Goal: Feedback & Contribution: Leave review/rating

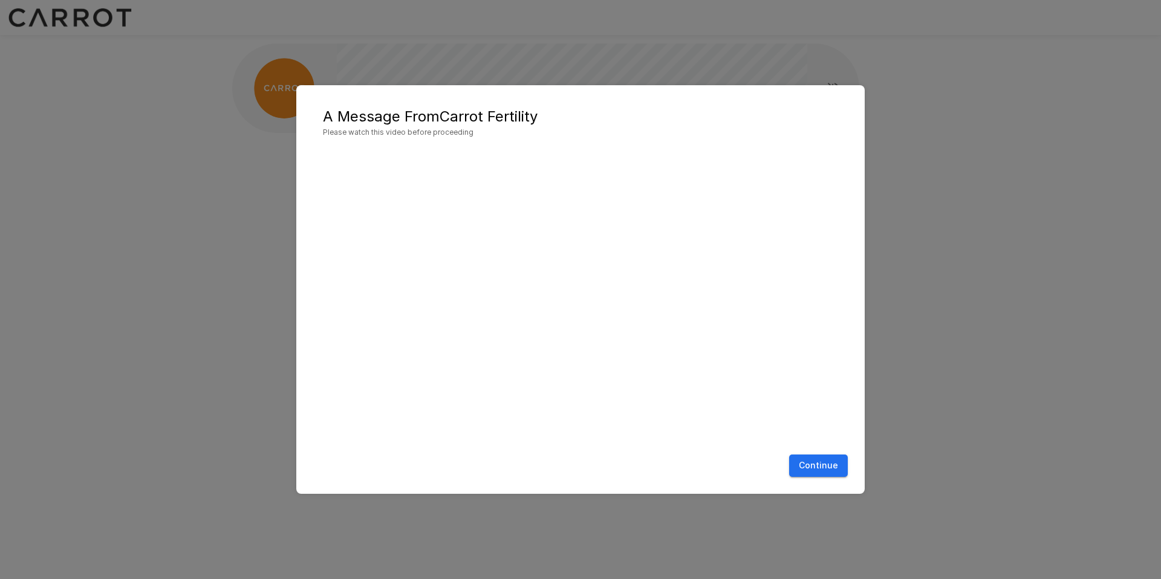
click at [816, 469] on button "Continue" at bounding box center [818, 466] width 59 height 22
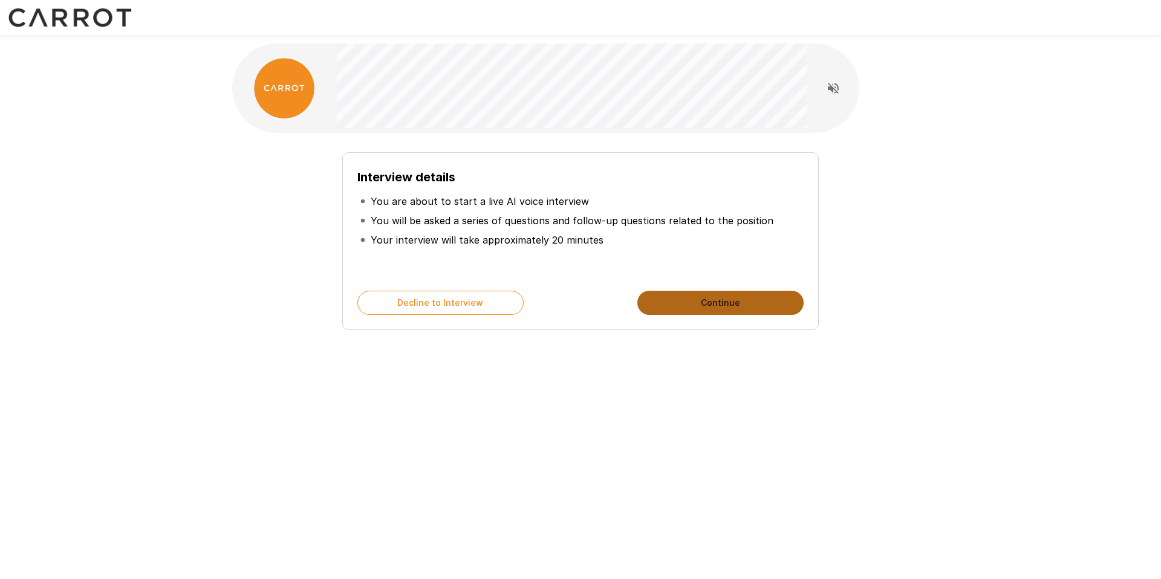
click at [702, 298] on button "Continue" at bounding box center [720, 303] width 166 height 24
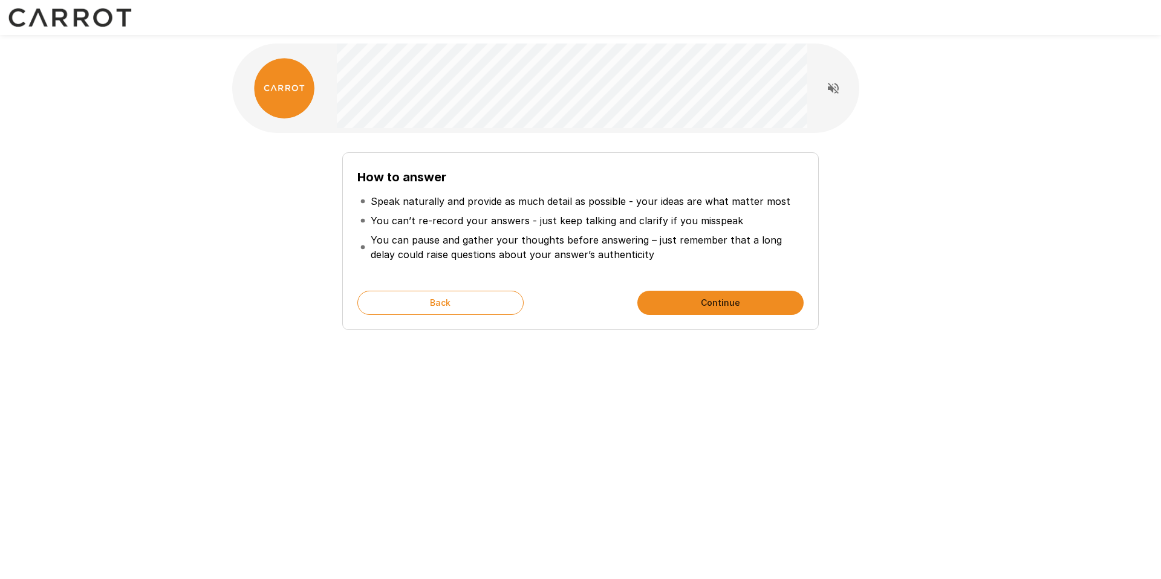
click at [705, 299] on button "Continue" at bounding box center [720, 303] width 166 height 24
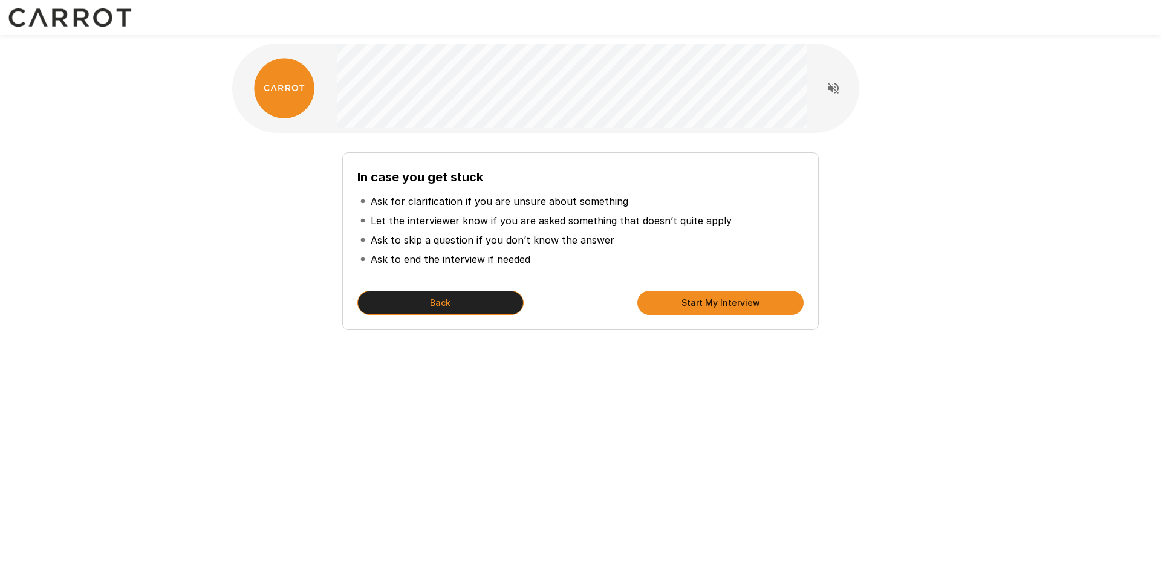
click at [457, 297] on button "Back" at bounding box center [440, 303] width 166 height 24
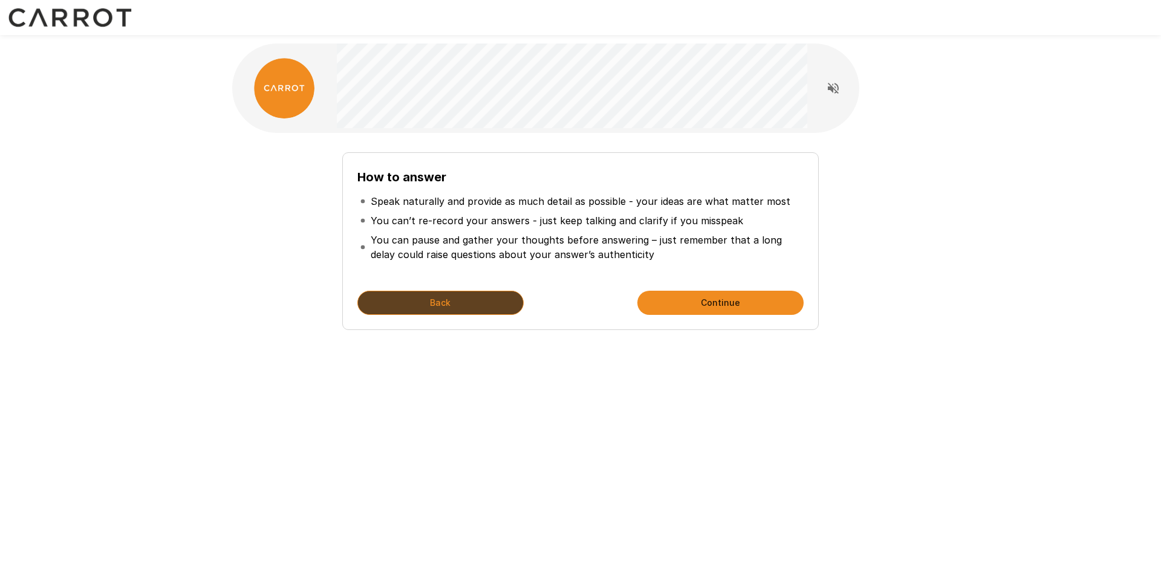
click at [457, 300] on button "Back" at bounding box center [440, 303] width 166 height 24
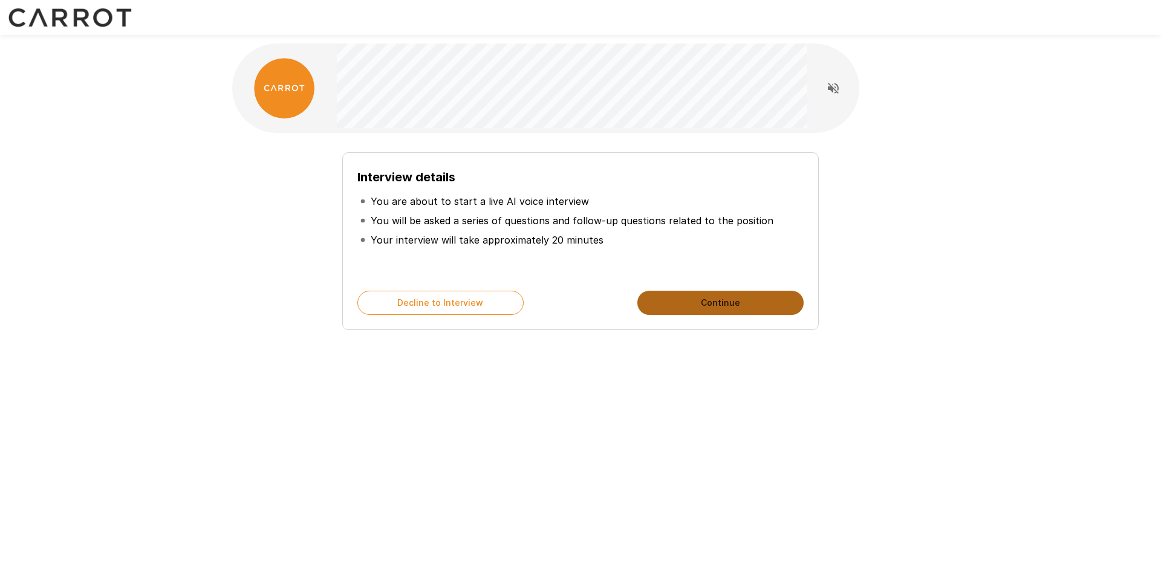
click at [734, 299] on button "Continue" at bounding box center [720, 303] width 166 height 24
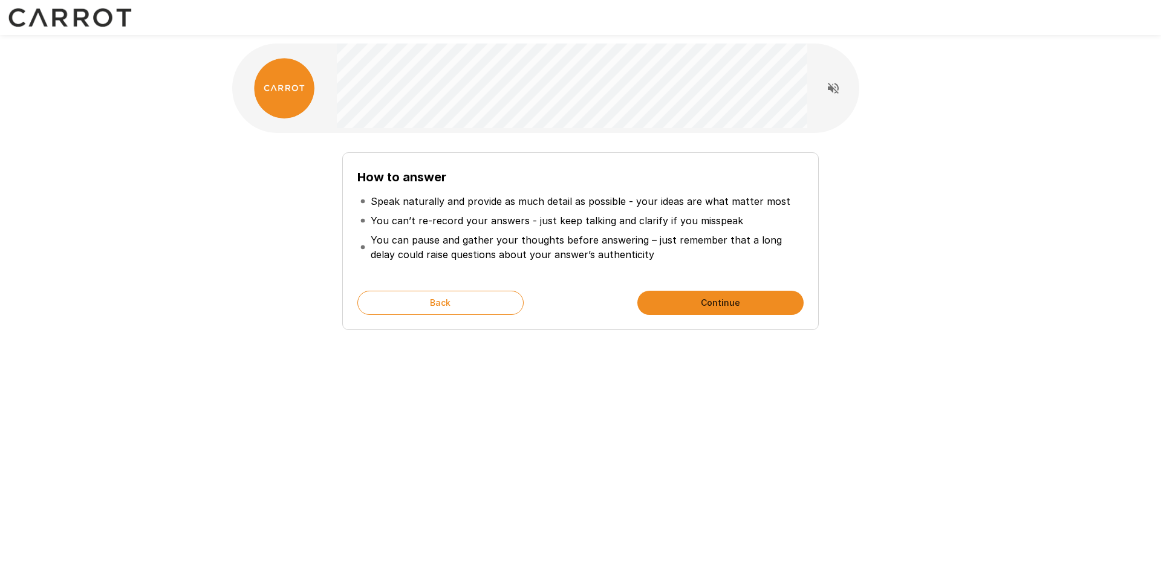
click at [715, 300] on button "Continue" at bounding box center [720, 303] width 166 height 24
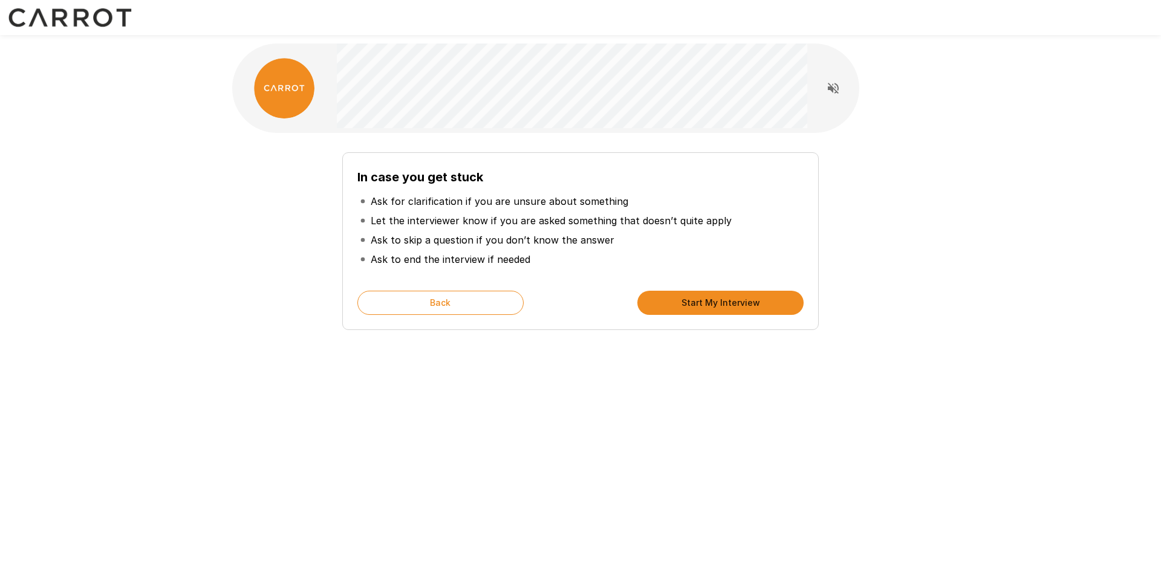
click at [692, 307] on button "Start My Interview" at bounding box center [720, 303] width 166 height 24
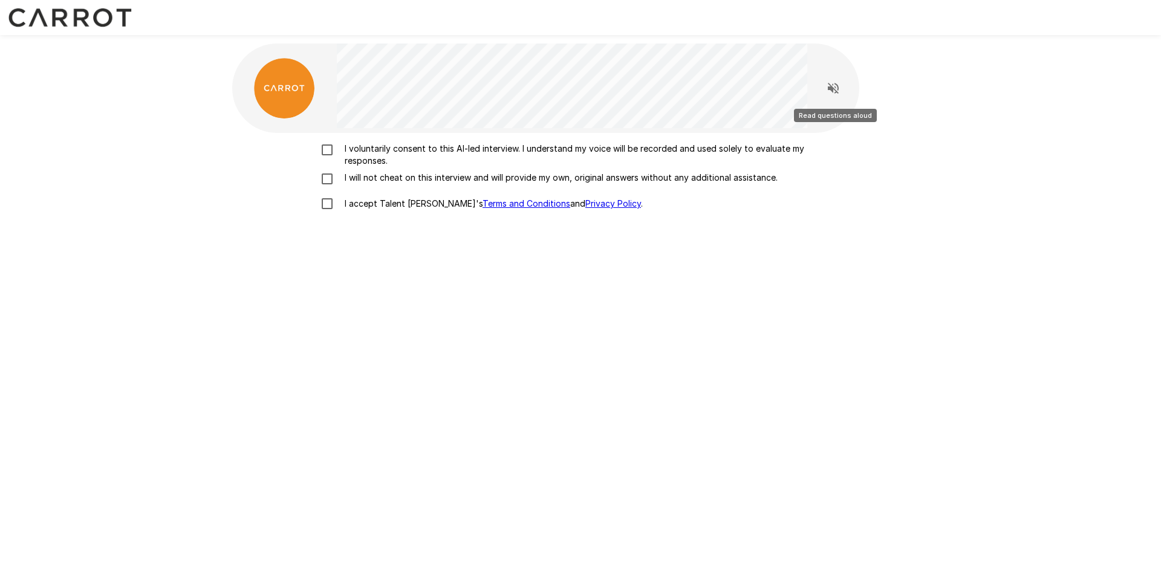
click at [836, 82] on icon "Read questions aloud" at bounding box center [833, 88] width 15 height 15
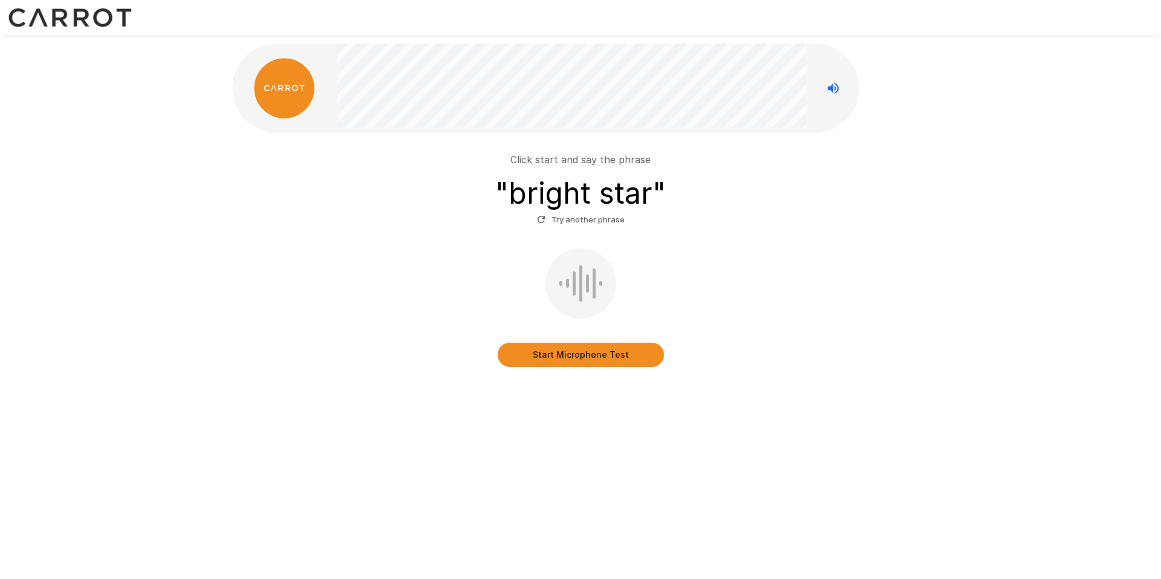
click at [585, 363] on button "Start Microphone Test" at bounding box center [581, 355] width 166 height 24
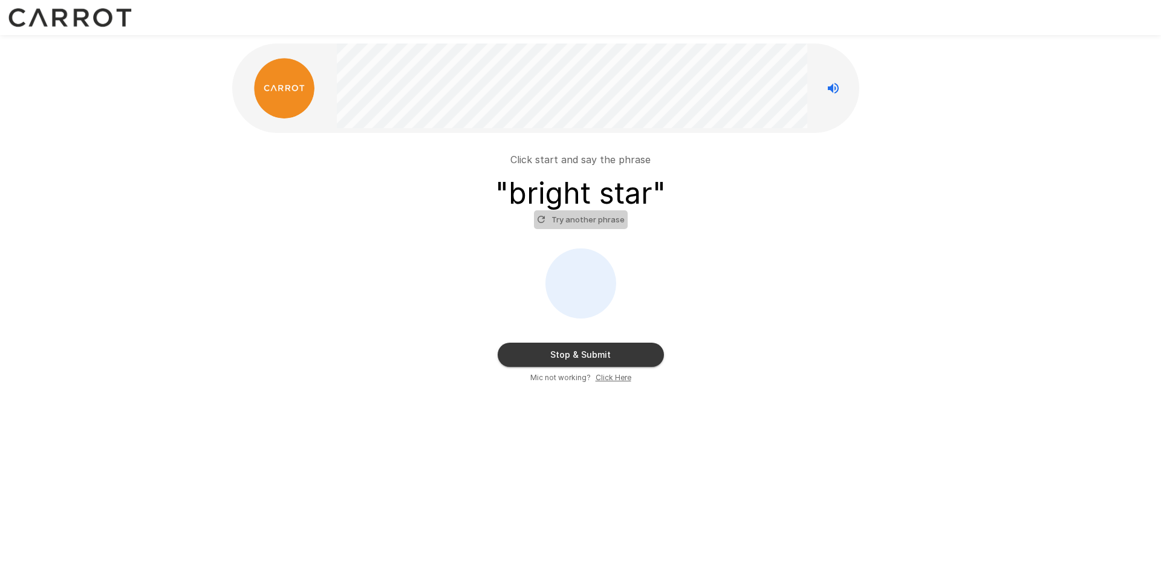
click at [585, 222] on button "Try another phrase" at bounding box center [581, 219] width 94 height 19
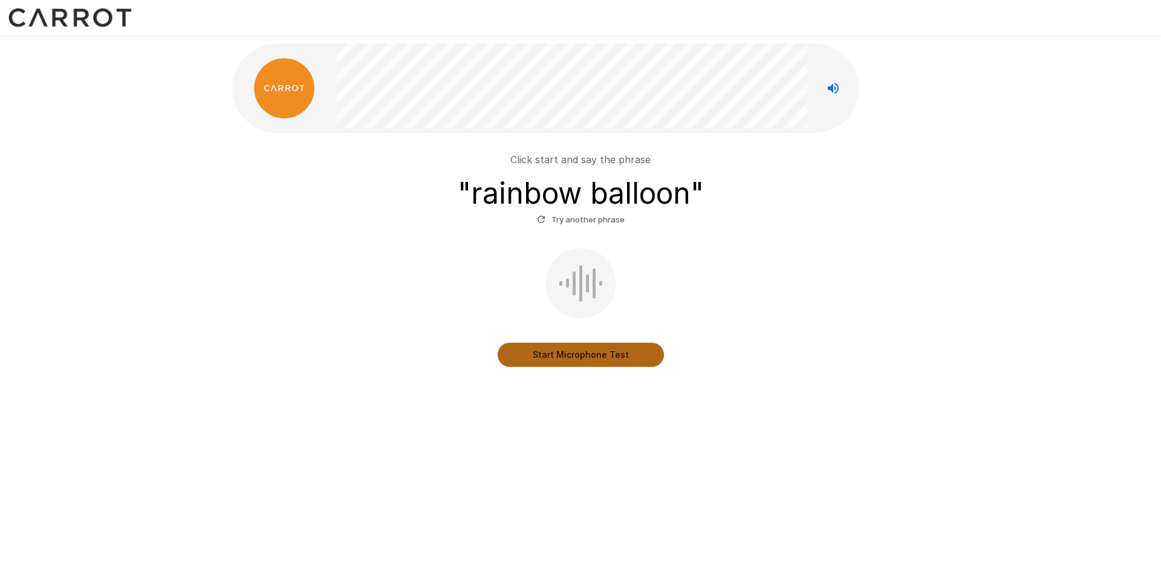
click at [580, 358] on button "Start Microphone Test" at bounding box center [581, 355] width 166 height 24
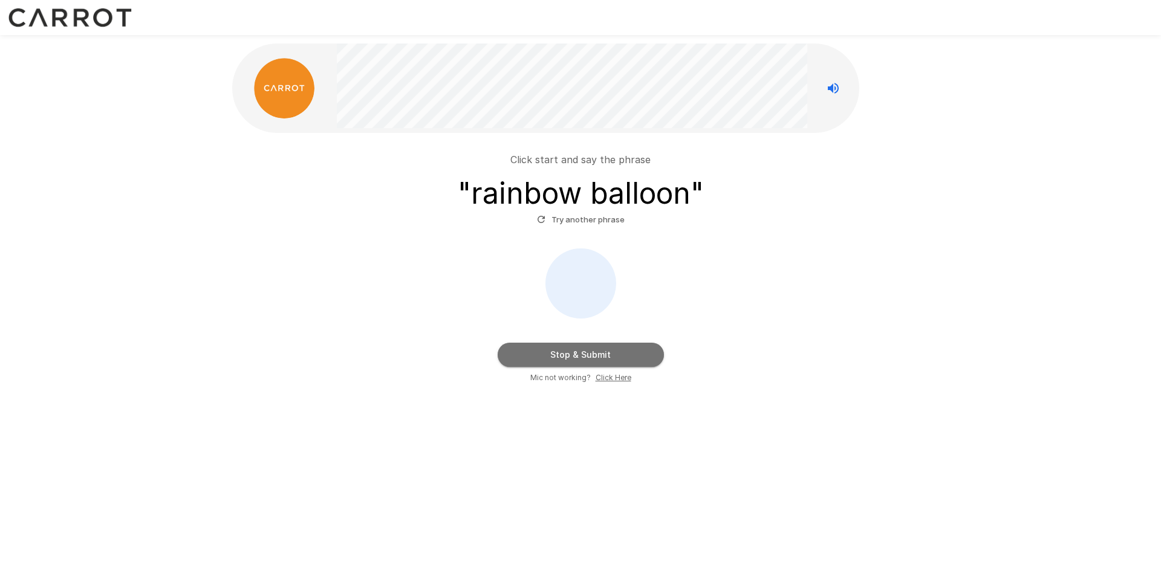
click at [580, 358] on button "Stop & Submit" at bounding box center [581, 355] width 166 height 24
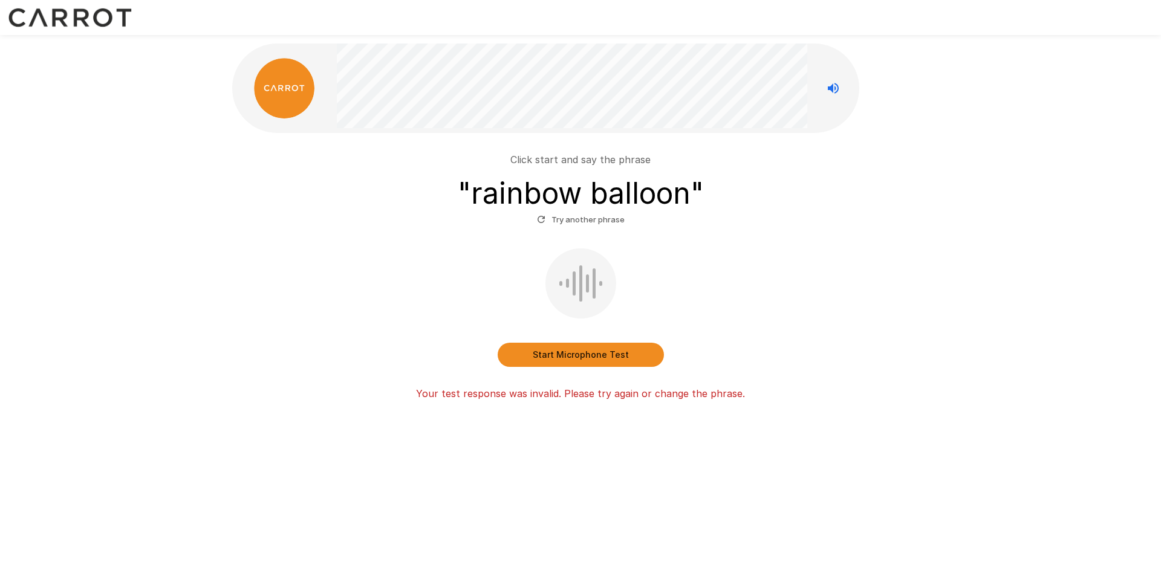
click at [587, 220] on button "Try another phrase" at bounding box center [581, 219] width 94 height 19
click at [563, 352] on button "Start Microphone Test" at bounding box center [581, 355] width 166 height 24
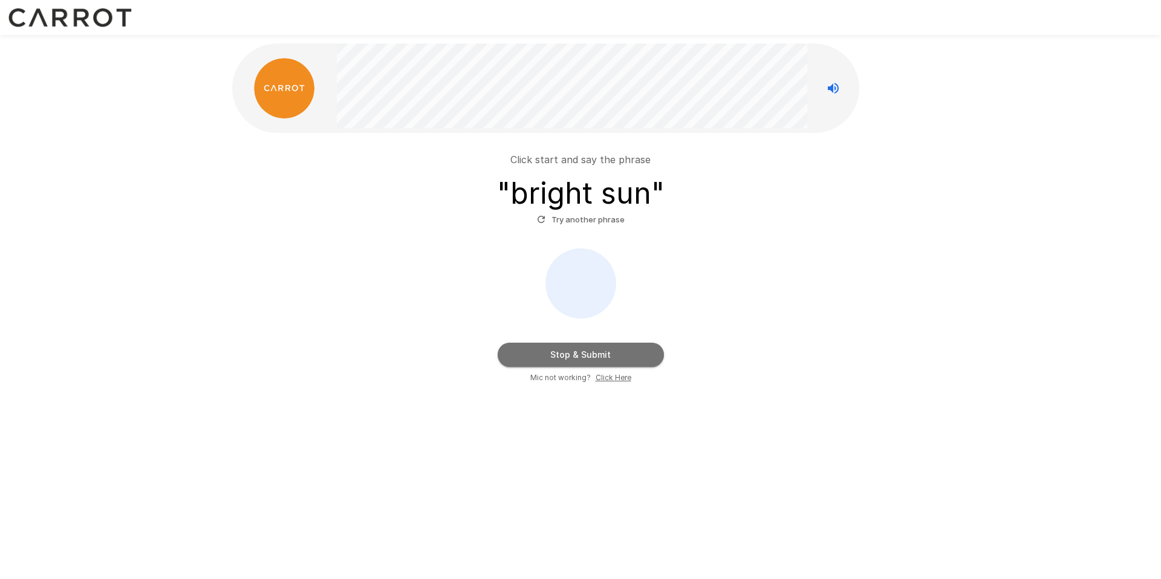
click at [563, 352] on button "Stop & Submit" at bounding box center [581, 355] width 166 height 24
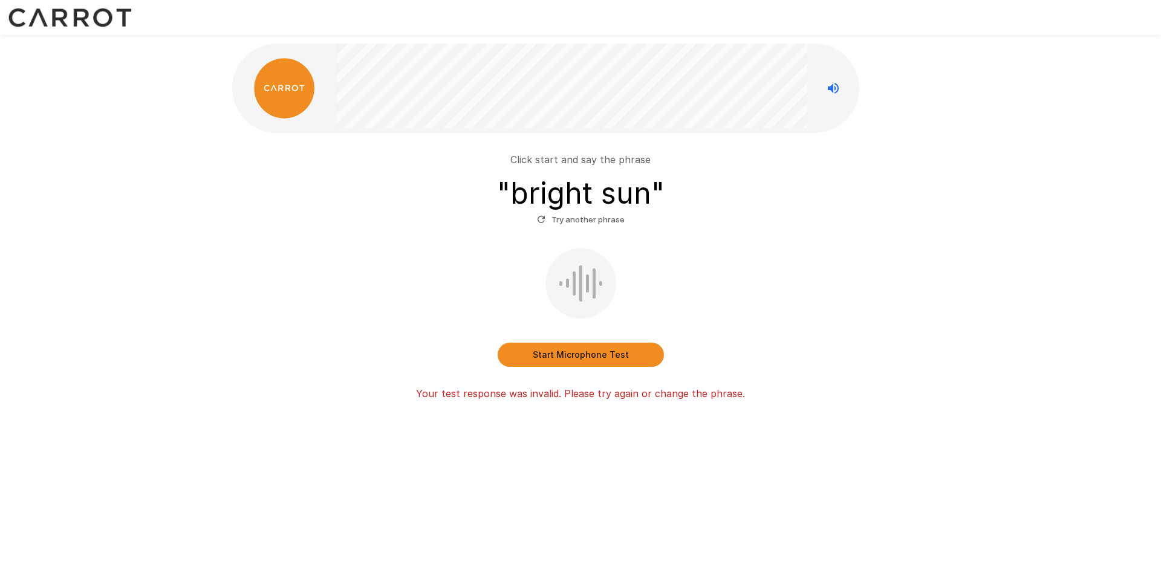
click at [238, 306] on div "Start Microphone Test" at bounding box center [580, 308] width 687 height 119
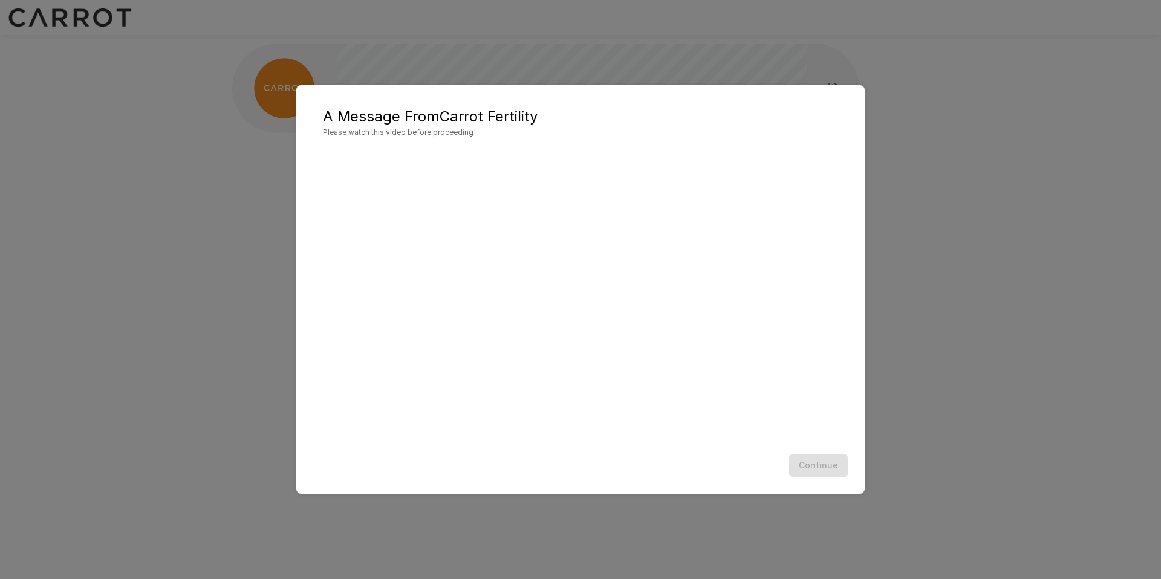
click at [153, 333] on div "A Message From Carrot Fertility Please watch this video before proceeding Conti…" at bounding box center [580, 289] width 1161 height 579
click at [161, 407] on div "A Message From Carrot Fertility Please watch this video before proceeding Conti…" at bounding box center [580, 289] width 1161 height 579
click at [828, 465] on button "Continue" at bounding box center [818, 466] width 59 height 22
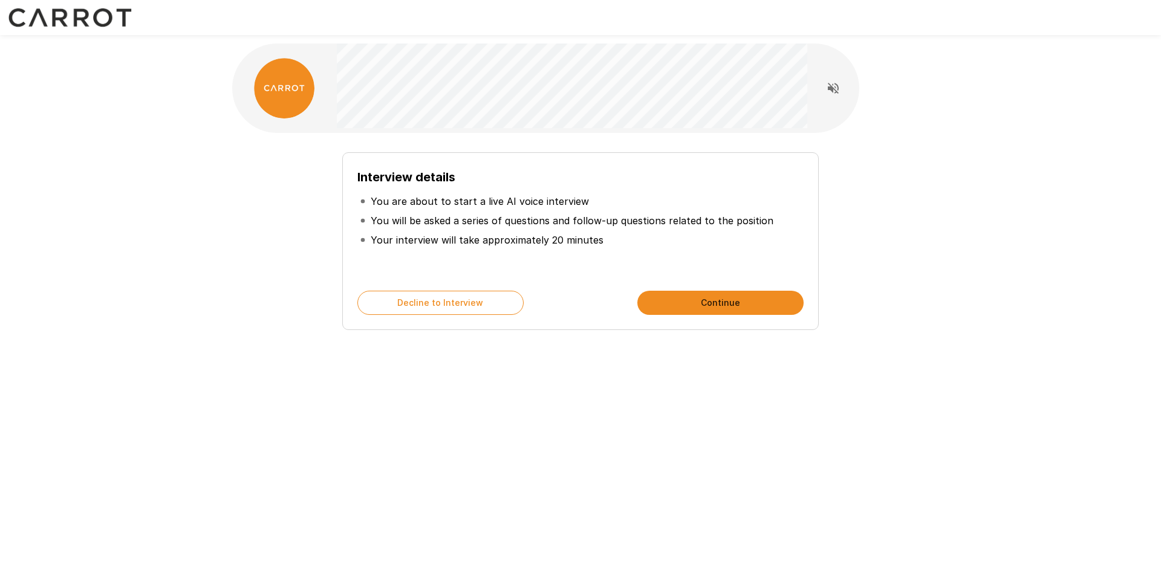
click at [718, 304] on button "Continue" at bounding box center [720, 303] width 166 height 24
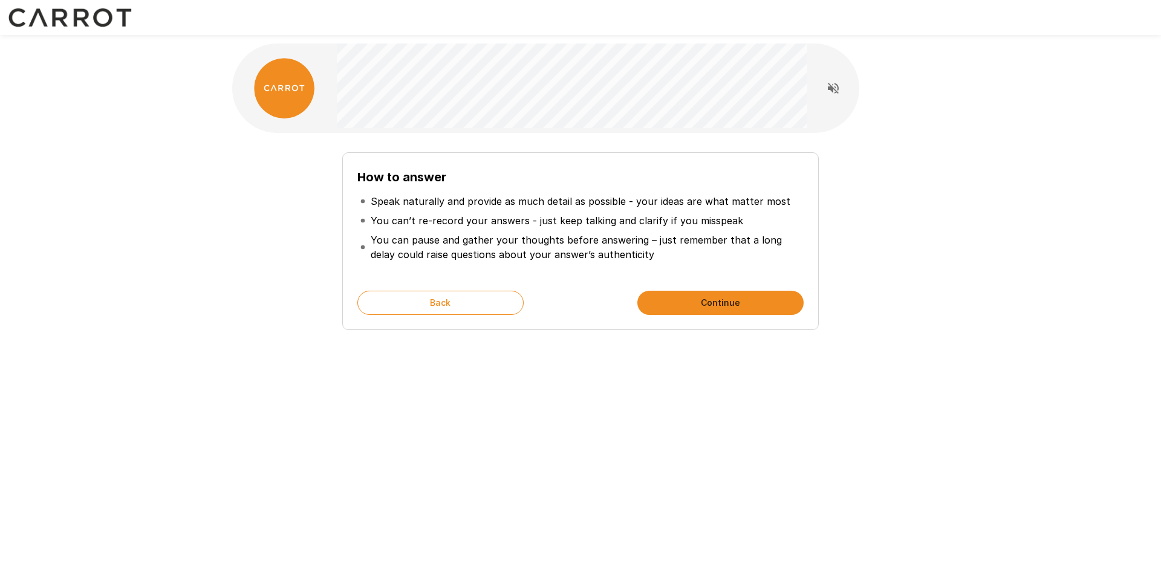
click at [718, 304] on button "Continue" at bounding box center [720, 303] width 166 height 24
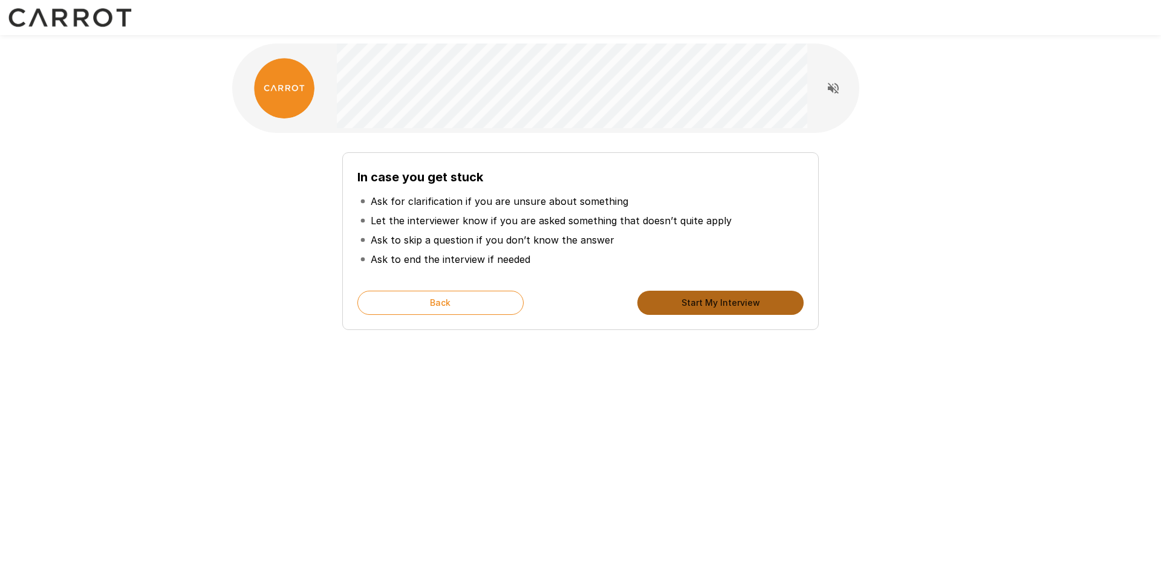
click at [718, 304] on button "Start My Interview" at bounding box center [720, 303] width 166 height 24
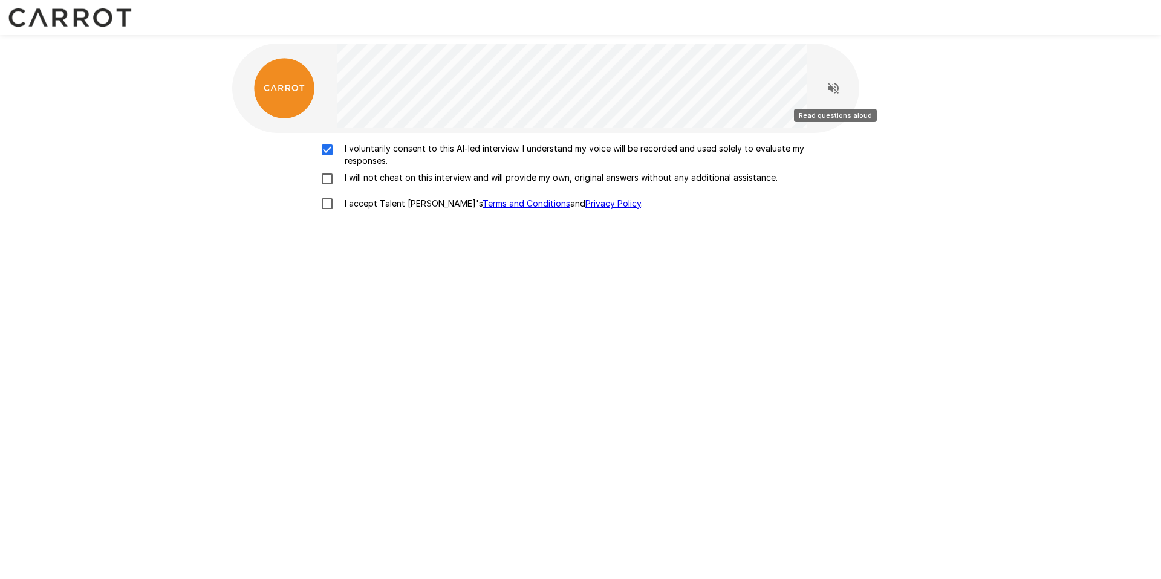
click at [836, 85] on icon "Read questions aloud" at bounding box center [833, 88] width 11 height 11
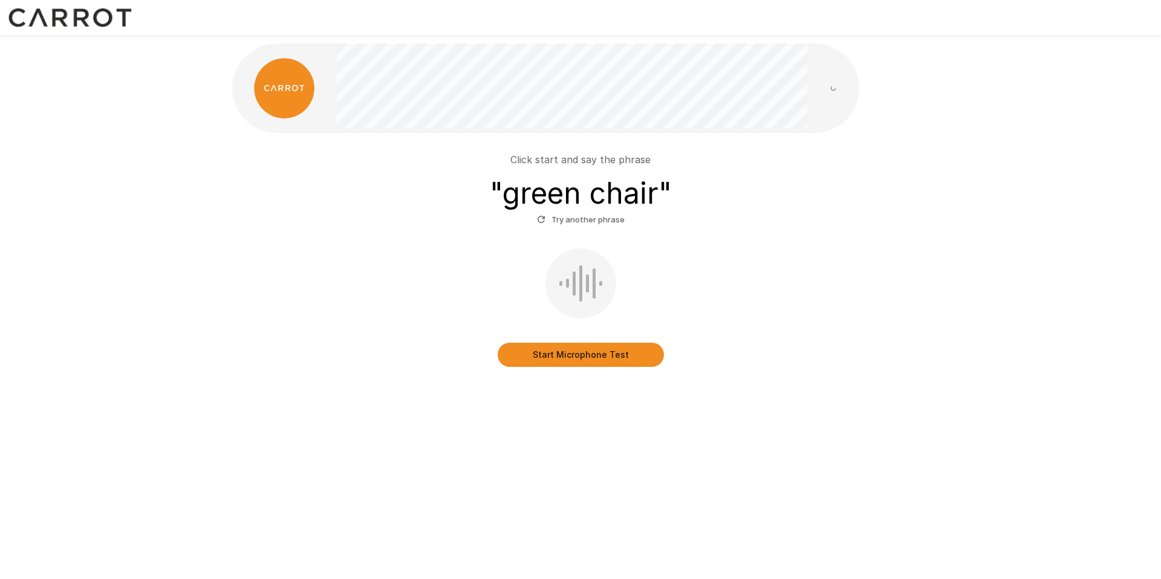
click at [591, 359] on button "Start Microphone Test" at bounding box center [581, 355] width 166 height 24
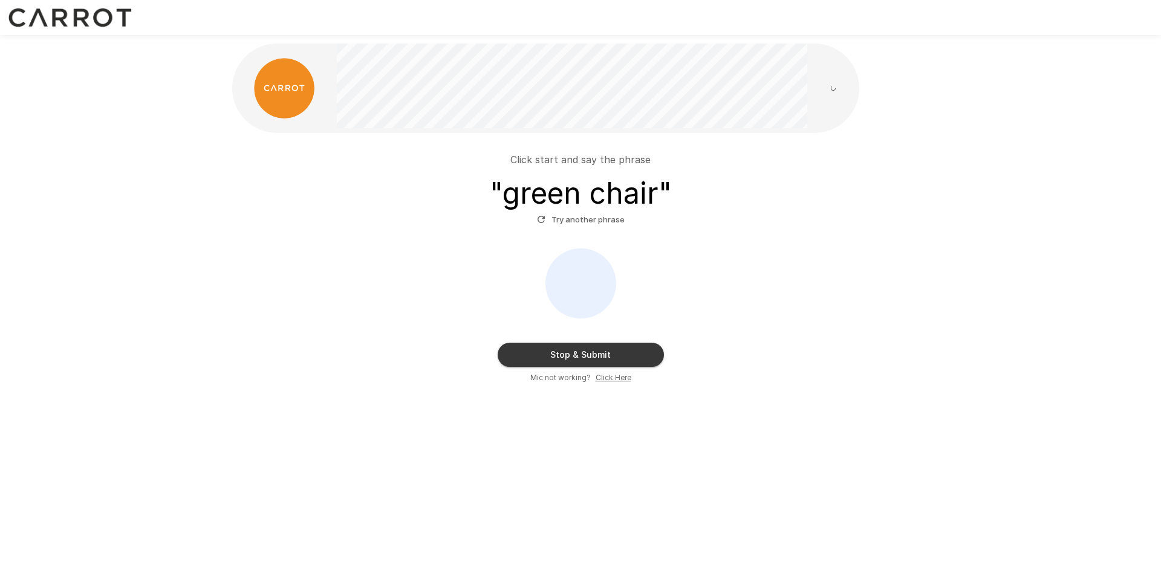
click at [591, 359] on button "Stop & Submit" at bounding box center [581, 355] width 166 height 24
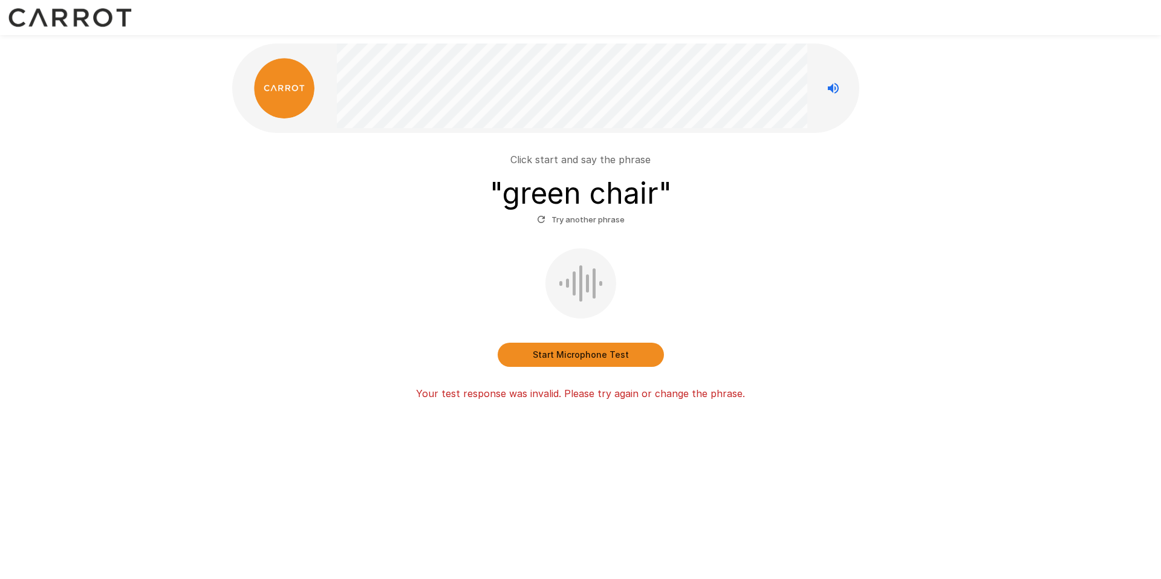
click at [596, 354] on button "Start Microphone Test" at bounding box center [581, 355] width 166 height 24
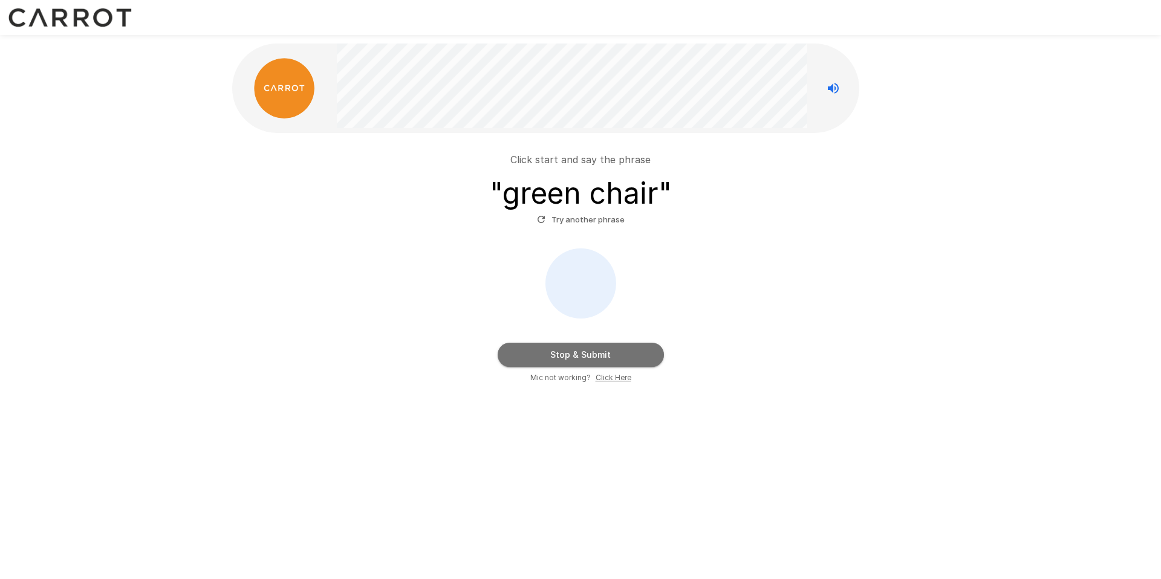
click at [596, 354] on button "Stop & Submit" at bounding box center [581, 355] width 166 height 24
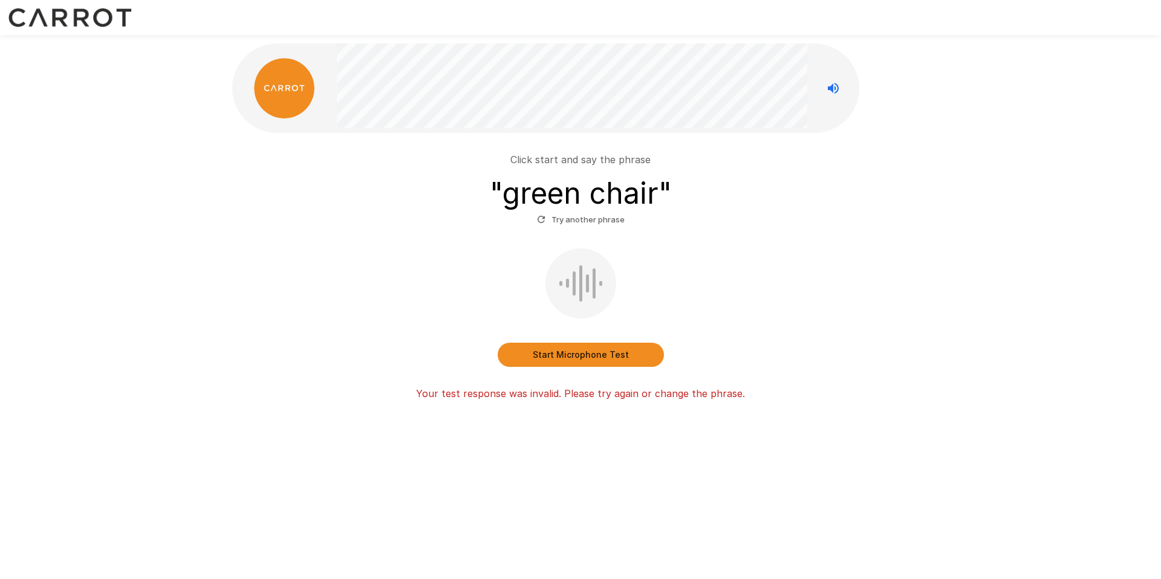
click at [604, 221] on button "Try another phrase" at bounding box center [581, 219] width 94 height 19
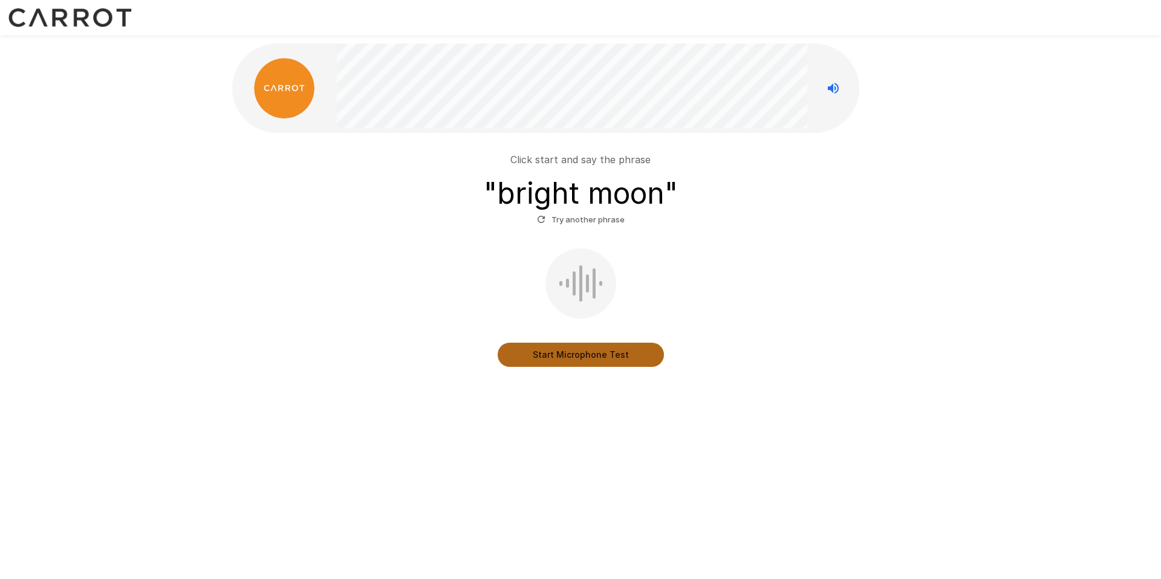
click at [576, 352] on button "Start Microphone Test" at bounding box center [581, 355] width 166 height 24
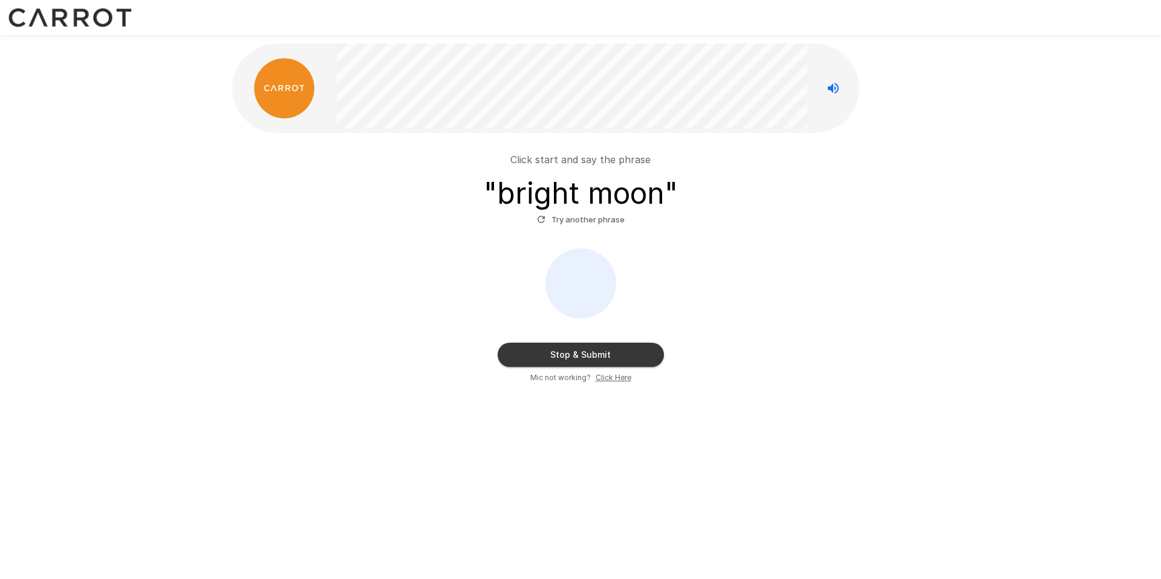
click at [576, 352] on button "Stop & Submit" at bounding box center [581, 355] width 166 height 24
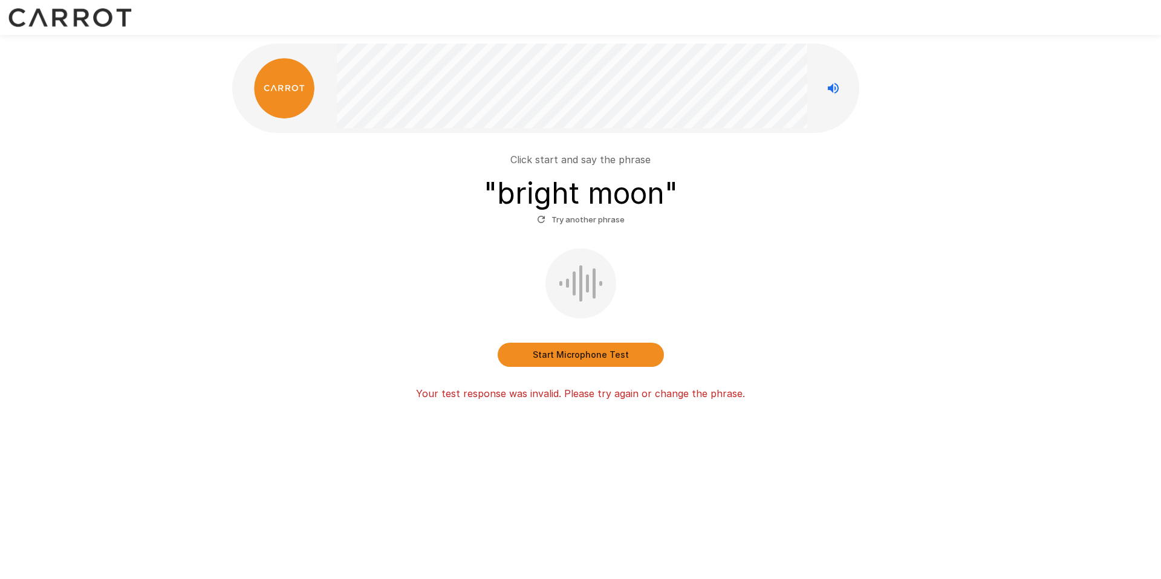
click at [613, 355] on button "Start Microphone Test" at bounding box center [581, 355] width 166 height 24
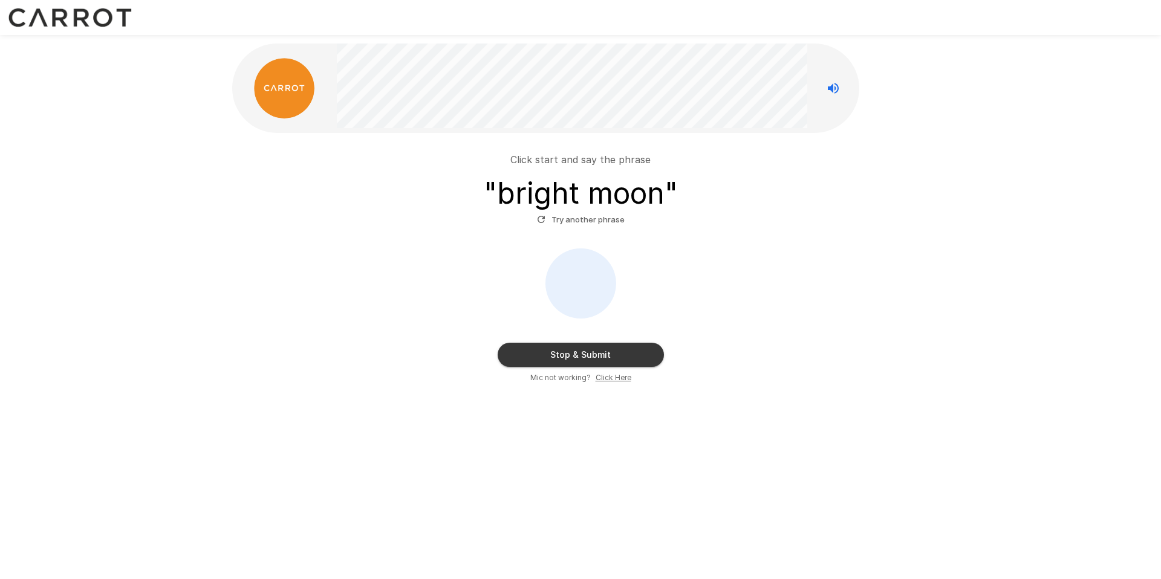
click at [616, 378] on u "Click Here" at bounding box center [614, 377] width 36 height 9
click at [295, 394] on div "Click start and say the phrase " bright moon " Try another phrase Stop & Submit…" at bounding box center [581, 243] width 726 height 486
click at [705, 316] on div "Stop & Submit Mic not working? Click Here" at bounding box center [580, 316] width 687 height 135
click at [564, 355] on button "Stop & Submit" at bounding box center [581, 355] width 166 height 24
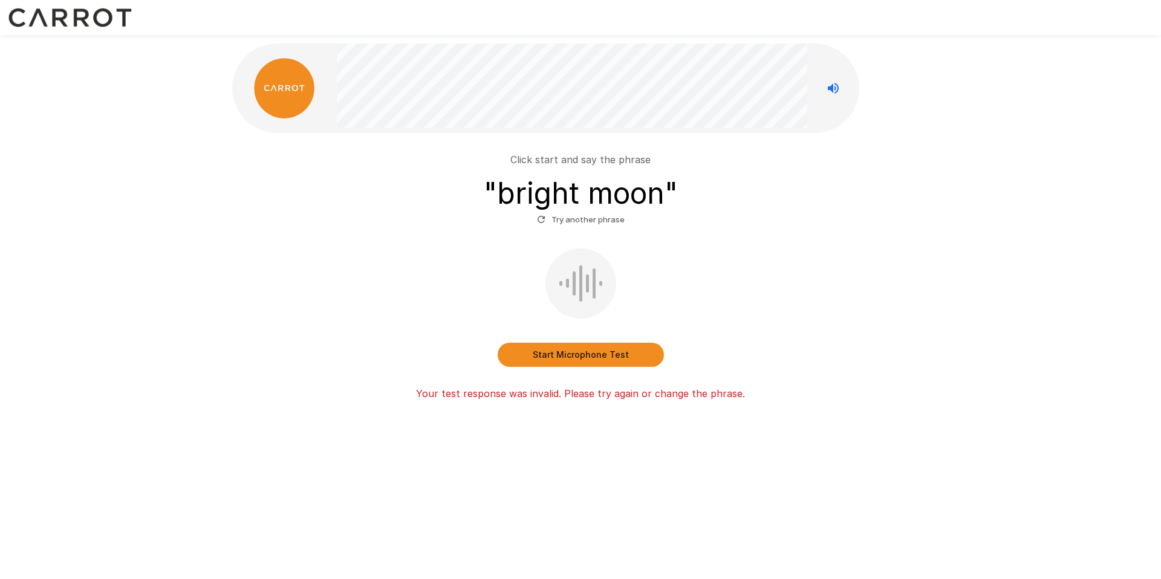
click at [565, 354] on button "Start Microphone Test" at bounding box center [581, 355] width 166 height 24
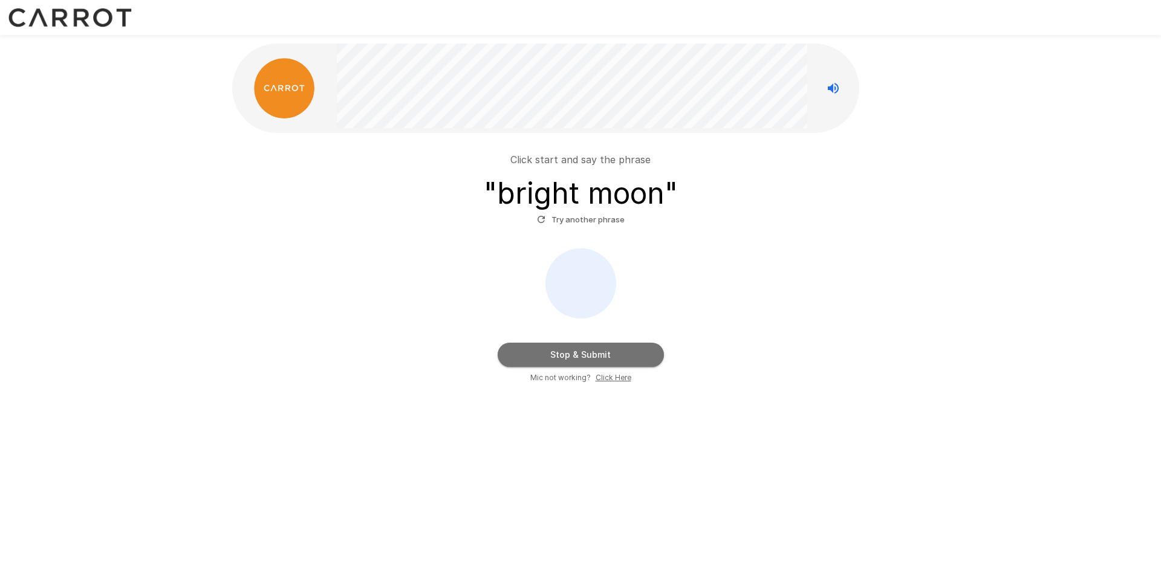
click at [596, 357] on button "Stop & Submit" at bounding box center [581, 355] width 166 height 24
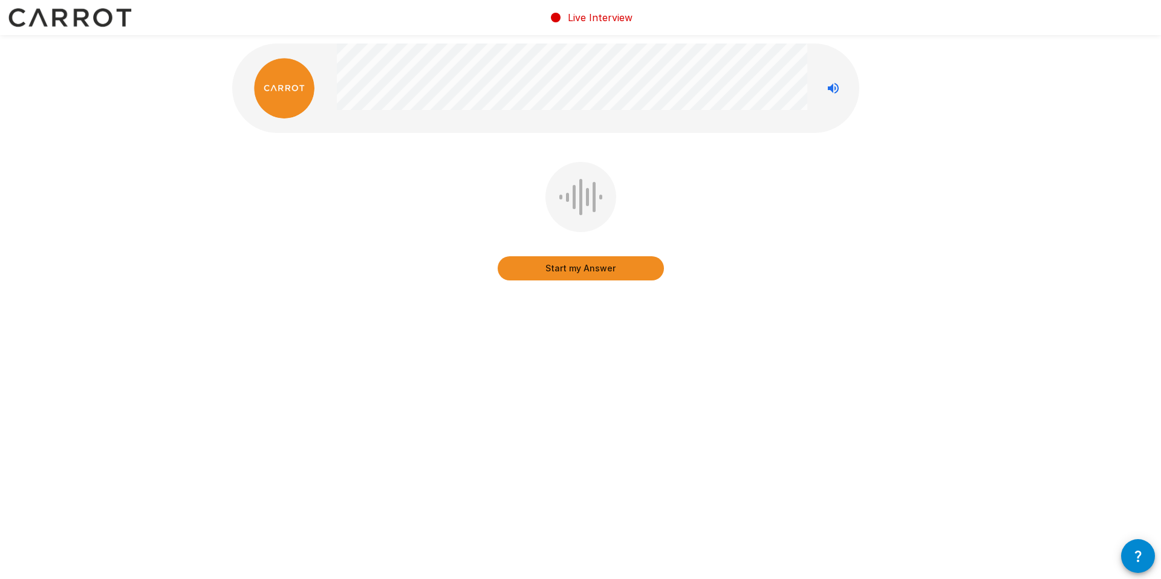
click at [576, 273] on button "Start my Answer" at bounding box center [581, 268] width 166 height 24
click at [583, 275] on button "Stop & Submit" at bounding box center [581, 268] width 166 height 24
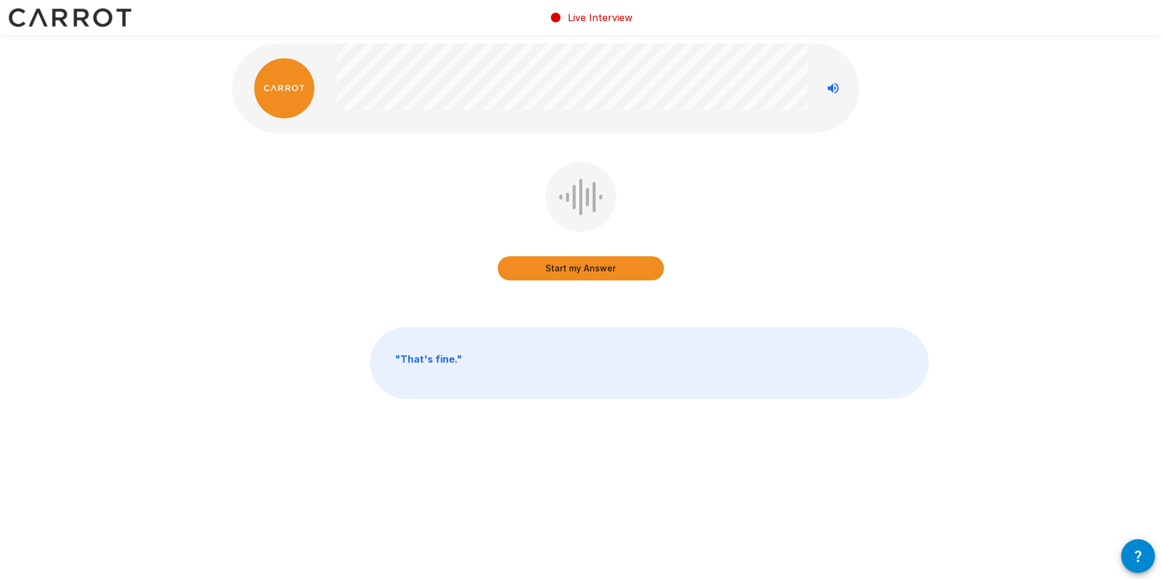
click at [583, 275] on button "Start my Answer" at bounding box center [581, 268] width 166 height 24
click at [582, 273] on button "Stop & Submit" at bounding box center [581, 268] width 166 height 24
click at [599, 264] on button "Start my Answer" at bounding box center [581, 268] width 166 height 24
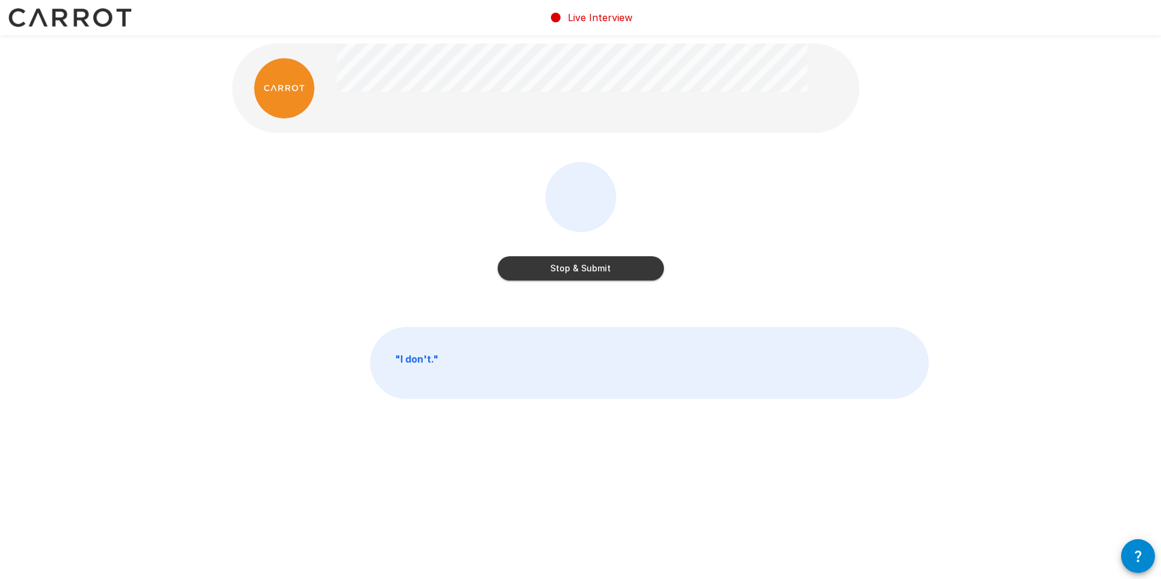
click at [599, 264] on button "Stop & Submit" at bounding box center [581, 268] width 166 height 24
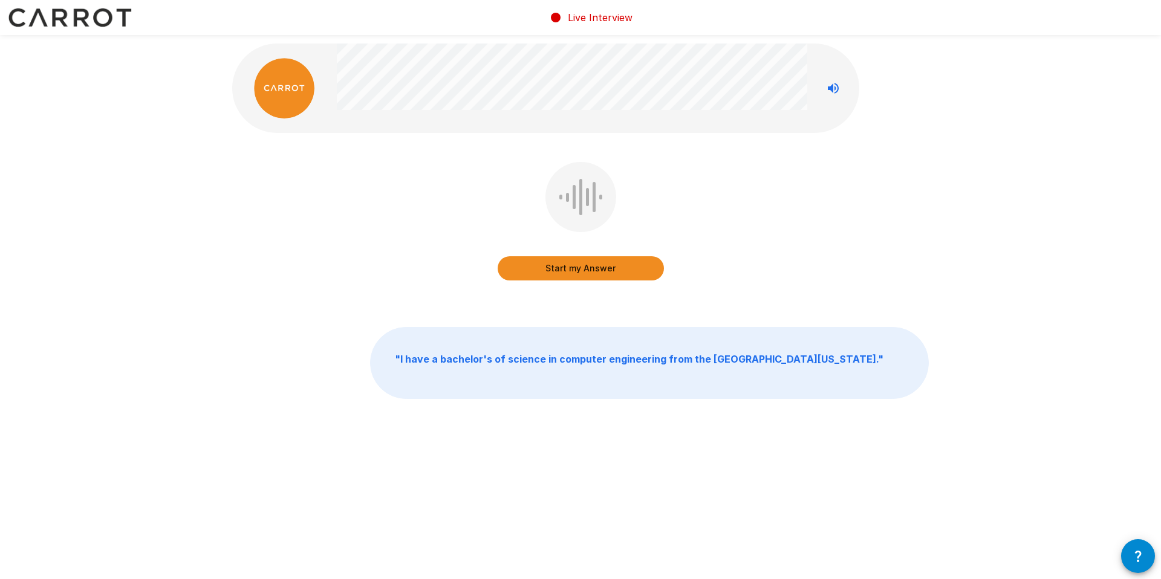
click at [591, 267] on button "Start my Answer" at bounding box center [581, 268] width 166 height 24
click at [604, 265] on button "Stop & Submit" at bounding box center [581, 268] width 166 height 24
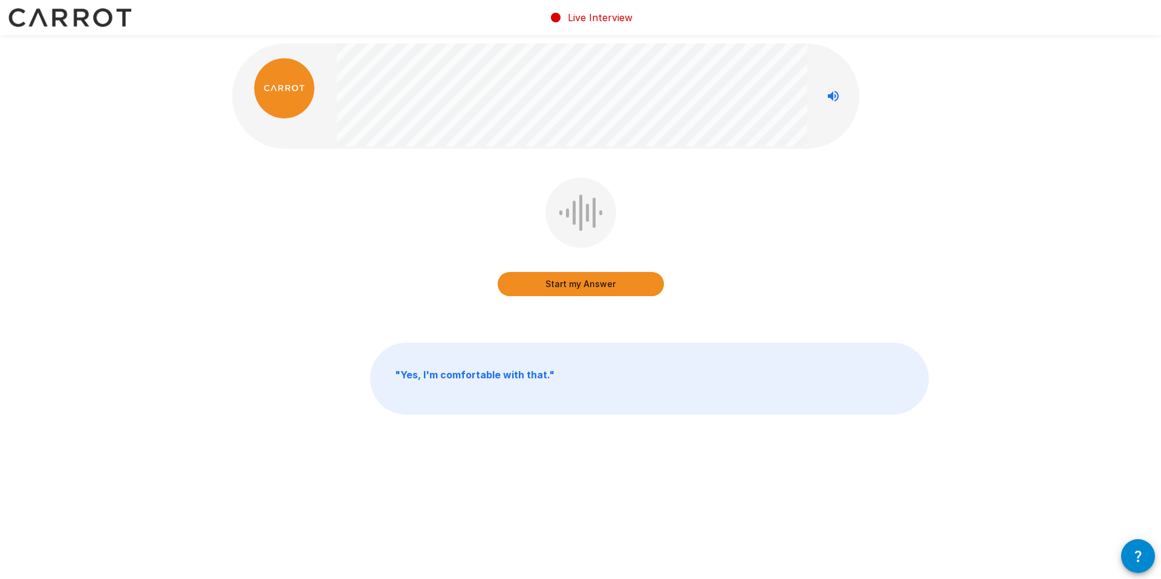
click at [1136, 548] on button "button" at bounding box center [1138, 556] width 34 height 34
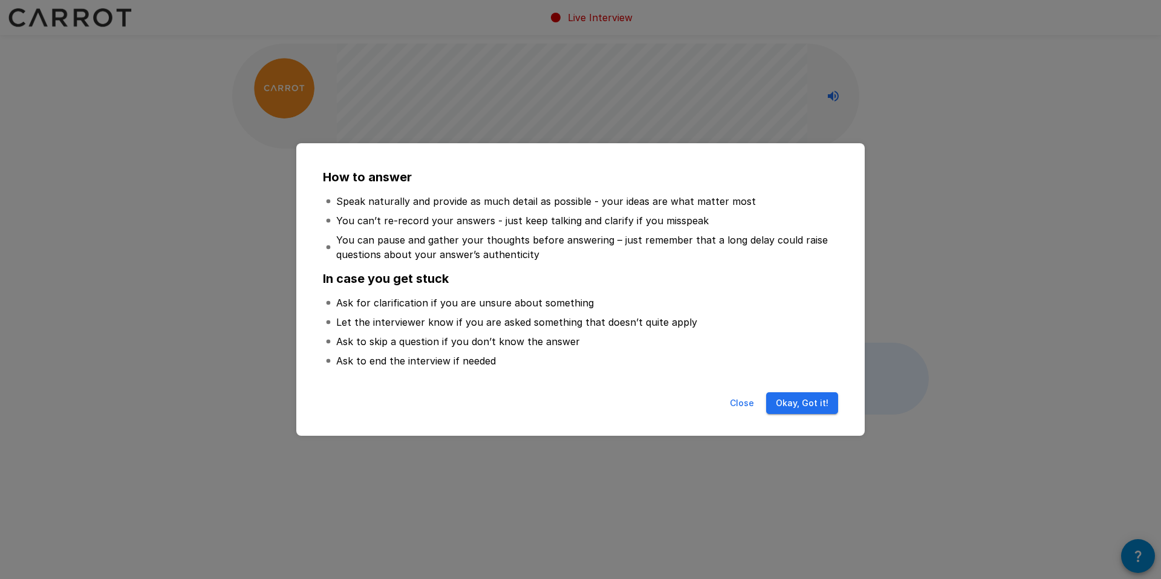
click at [799, 406] on button "Okay, Got it!" at bounding box center [802, 404] width 72 height 22
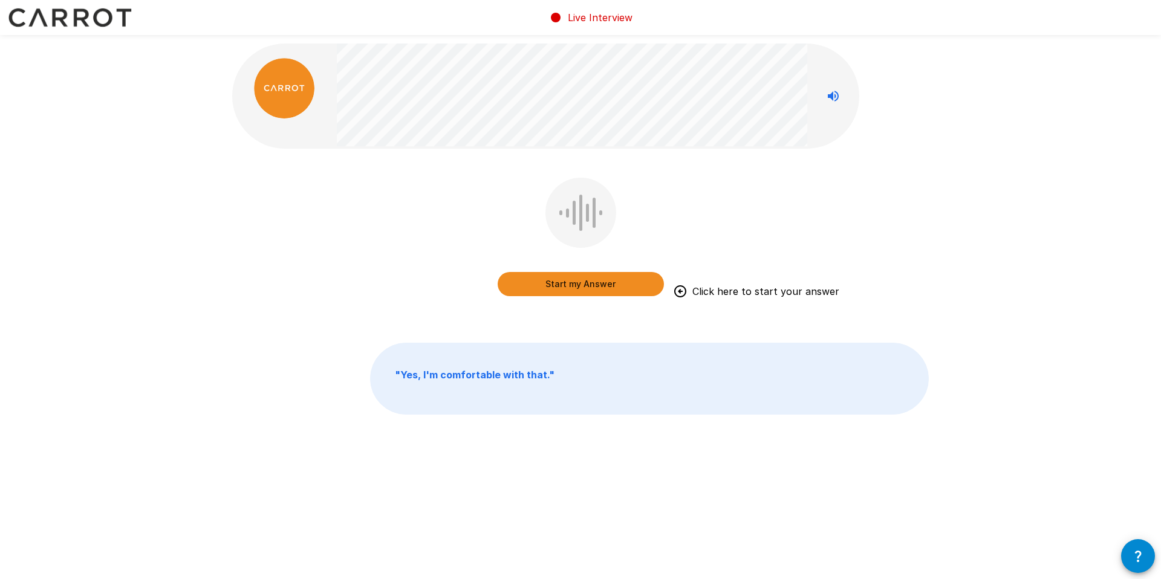
click at [588, 282] on button "Start my Answer" at bounding box center [581, 284] width 166 height 24
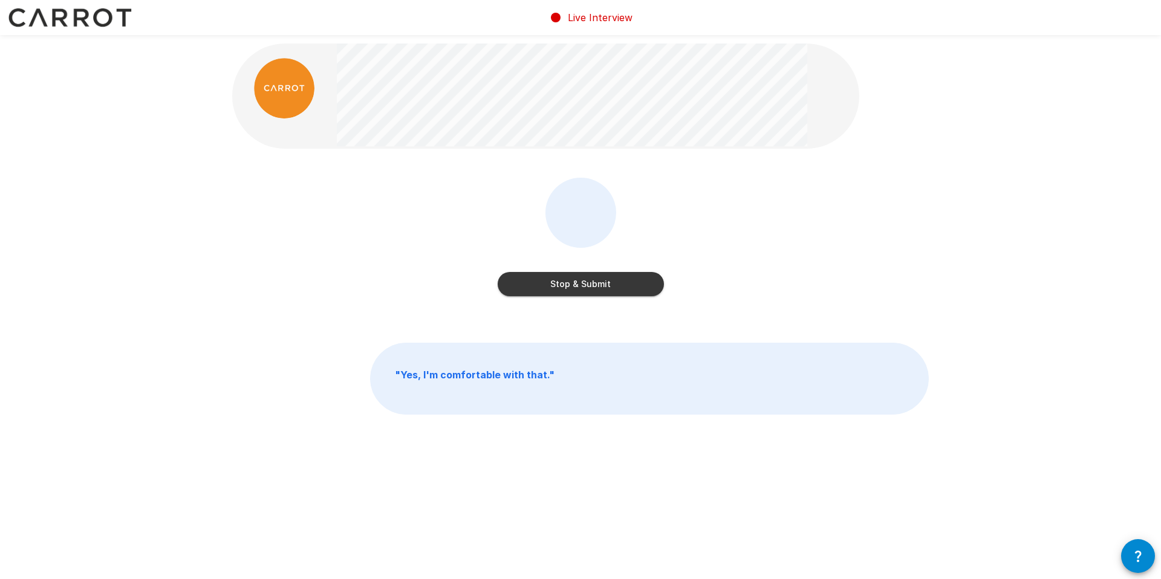
click at [588, 282] on button "Stop & Submit" at bounding box center [581, 284] width 166 height 24
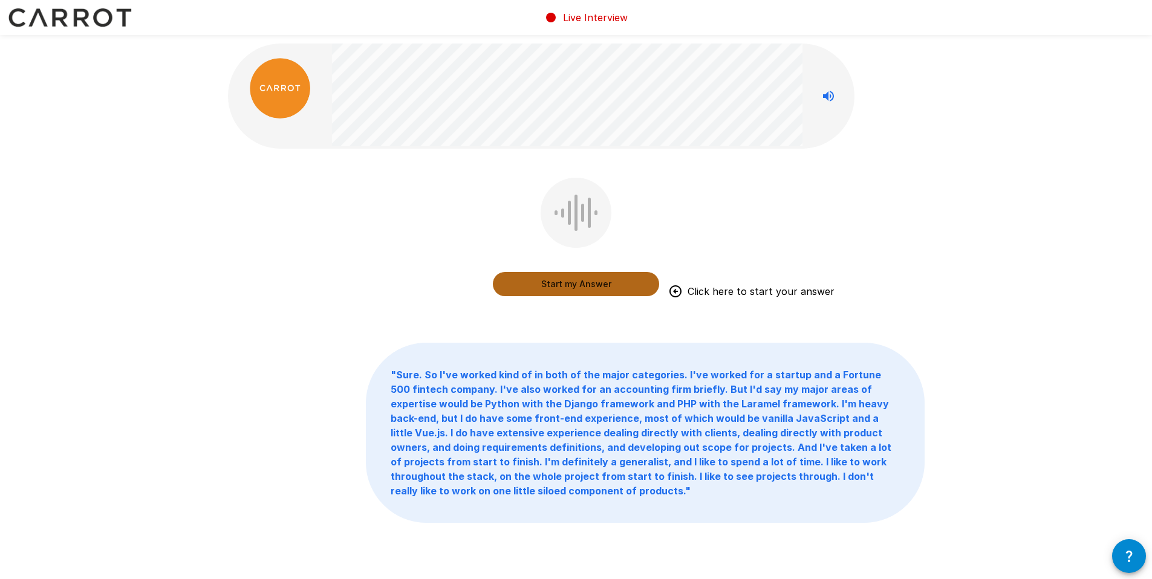
click at [572, 280] on button "Start my Answer" at bounding box center [576, 284] width 166 height 24
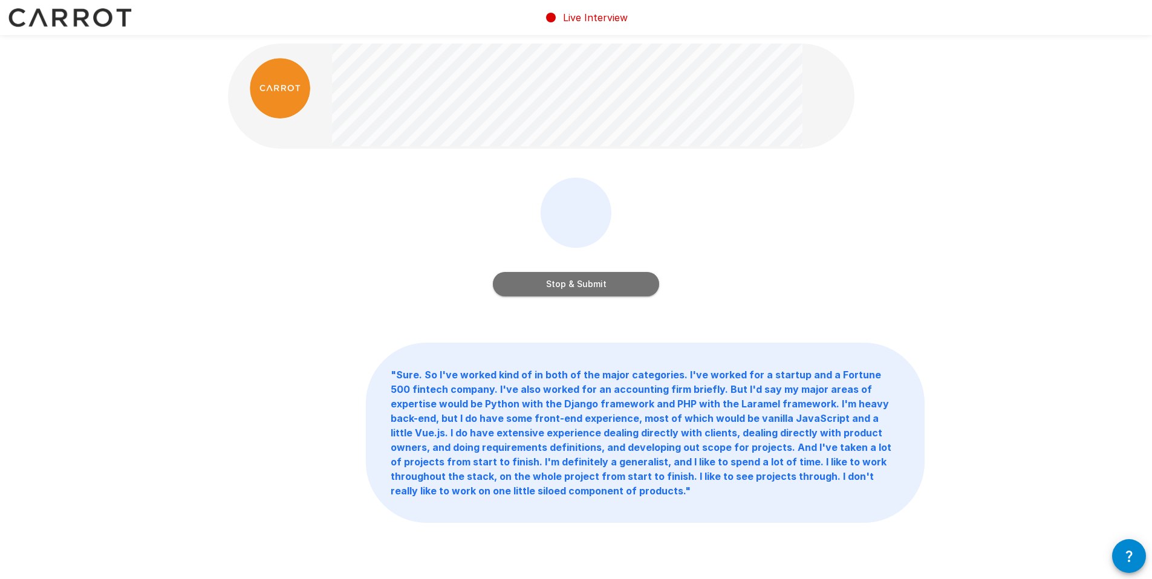
click at [584, 285] on button "Stop & Submit" at bounding box center [576, 284] width 166 height 24
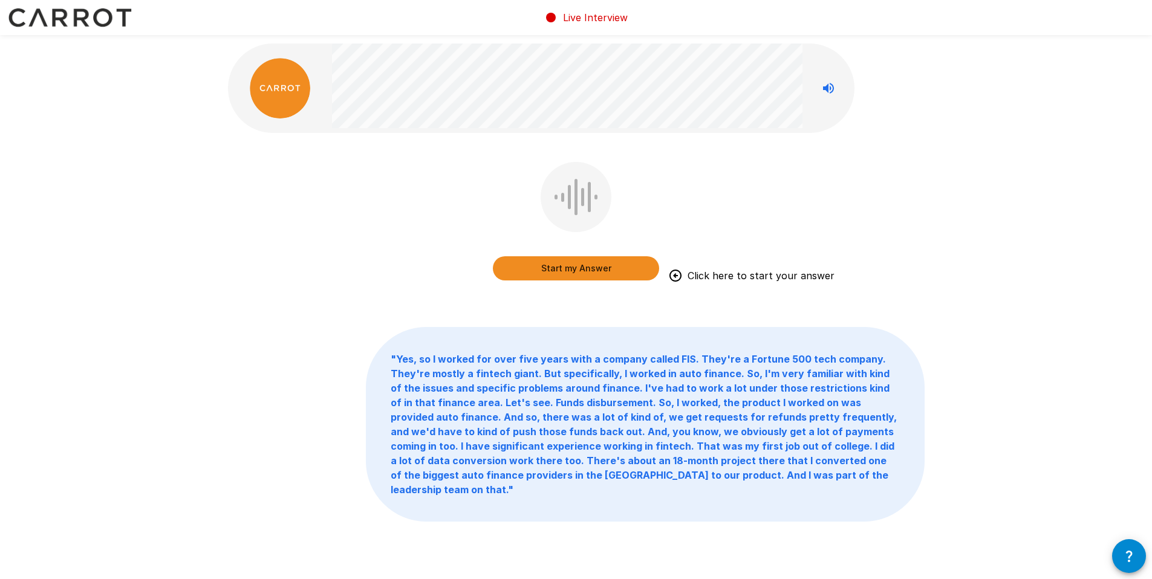
click at [556, 261] on button "Start my Answer" at bounding box center [576, 268] width 166 height 24
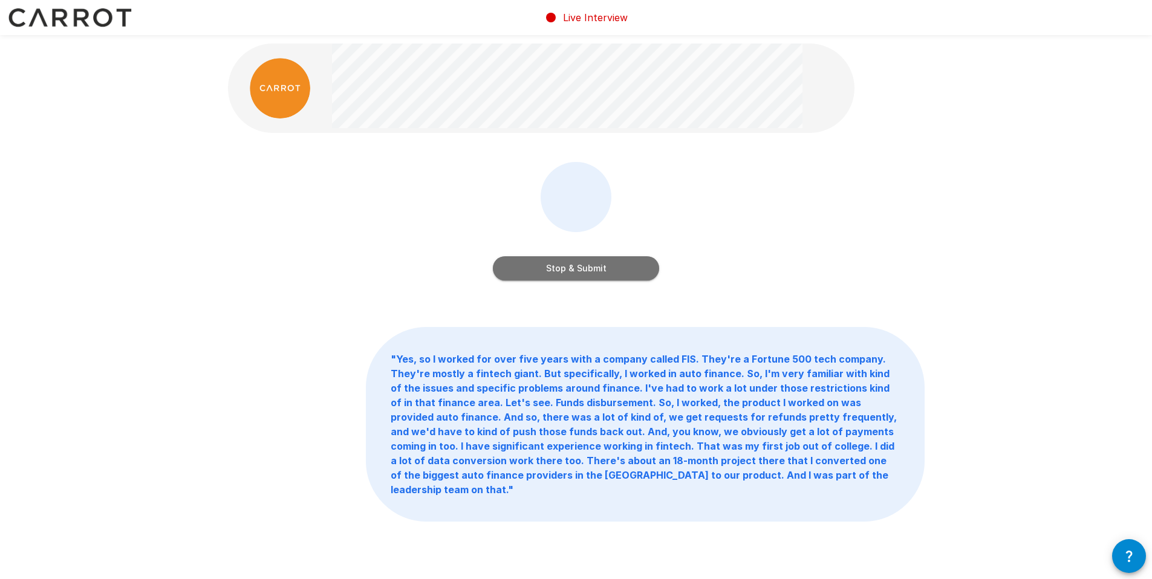
click at [556, 261] on button "Stop & Submit" at bounding box center [576, 268] width 166 height 24
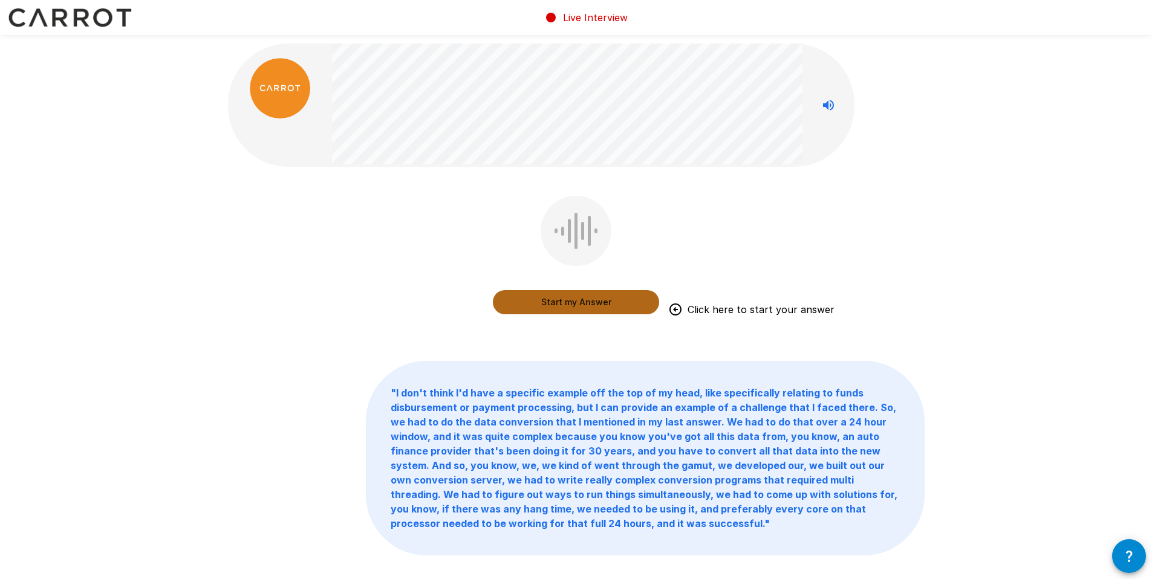
click at [555, 295] on button "Start my Answer" at bounding box center [576, 302] width 166 height 24
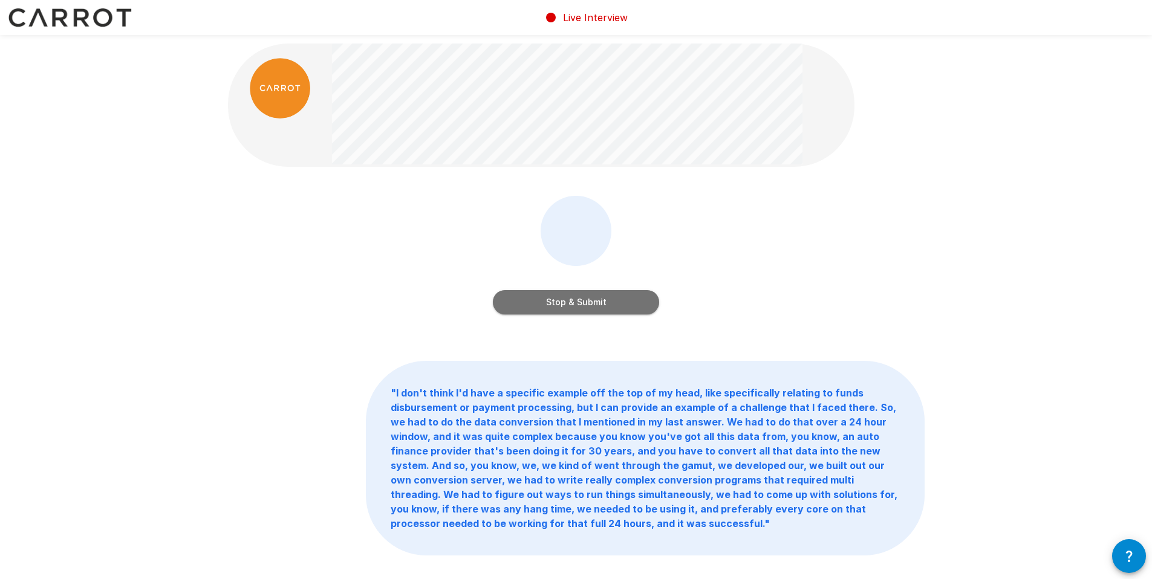
click at [555, 295] on button "Stop & Submit" at bounding box center [576, 302] width 166 height 24
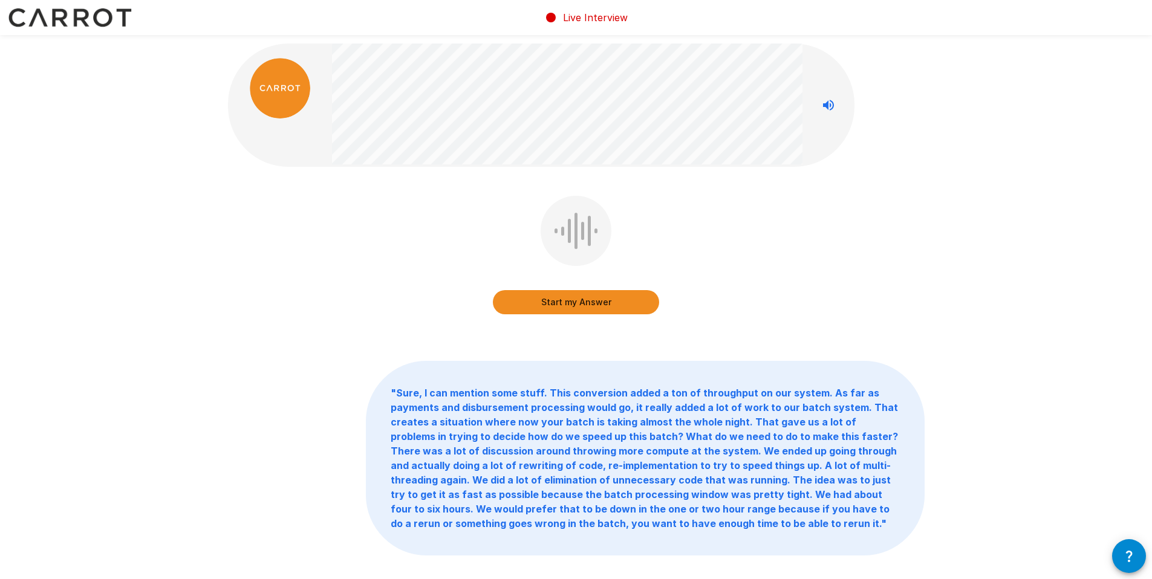
click at [555, 295] on button "Start my Answer" at bounding box center [576, 302] width 166 height 24
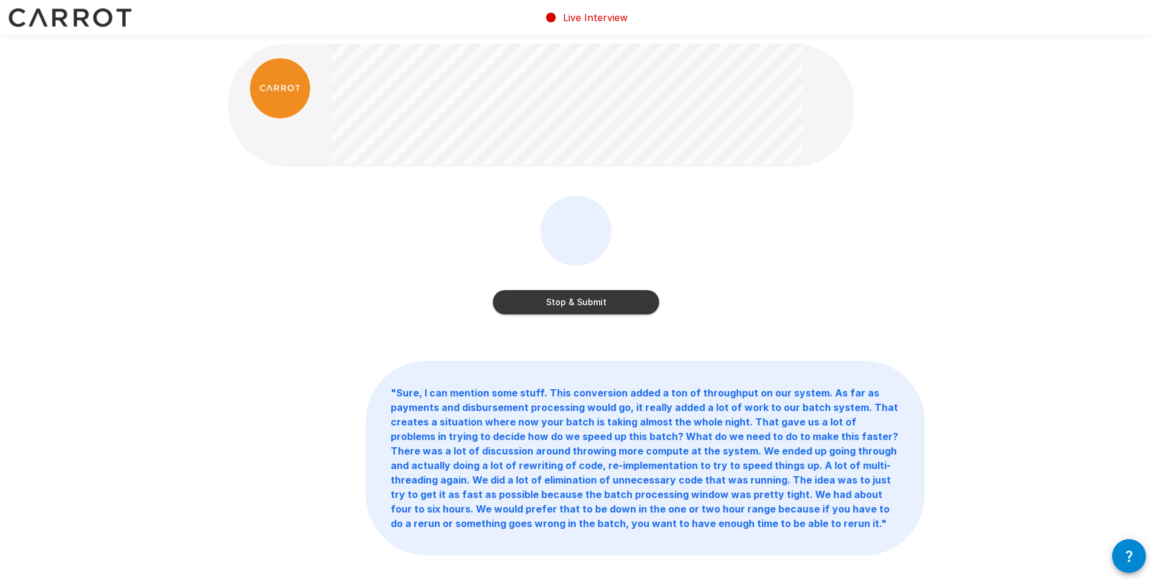
click at [555, 295] on button "Stop & Submit" at bounding box center [576, 302] width 166 height 24
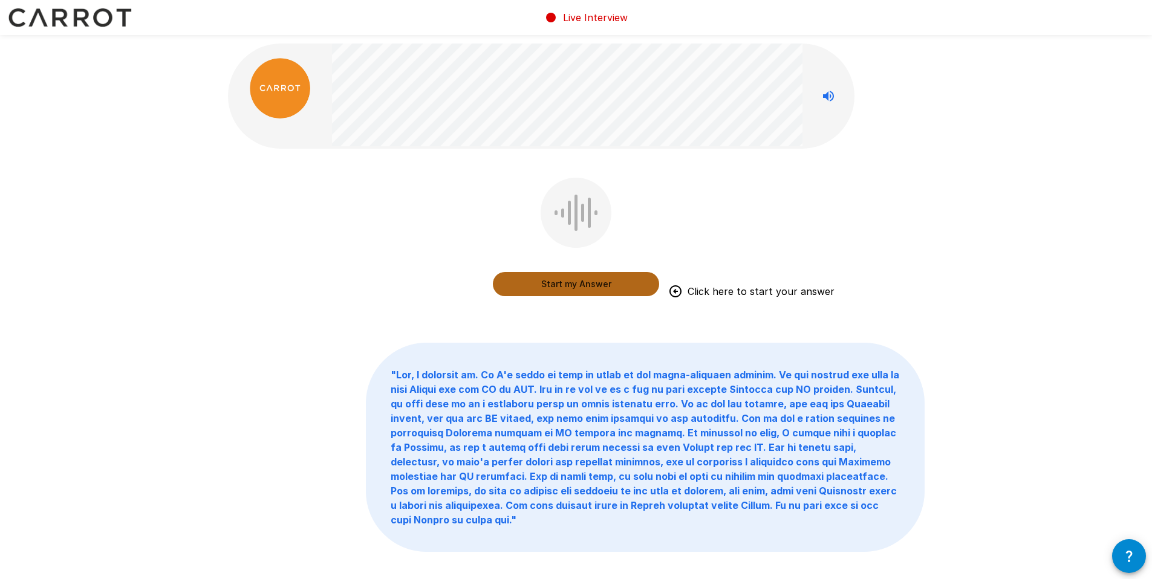
click at [569, 287] on button "Start my Answer" at bounding box center [576, 284] width 166 height 24
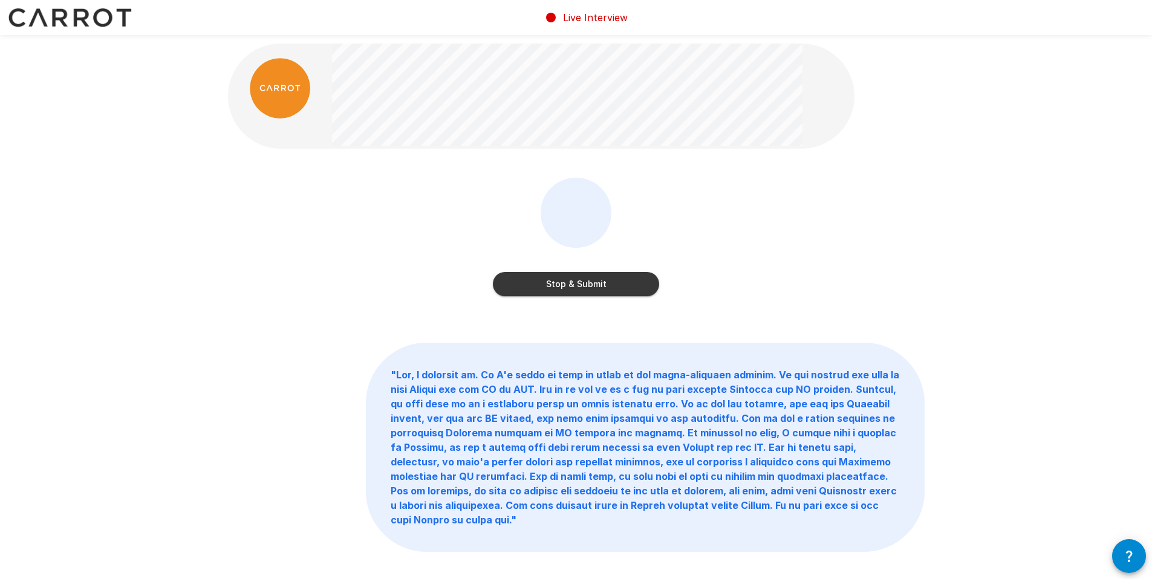
click at [569, 287] on button "Stop & Submit" at bounding box center [576, 284] width 166 height 24
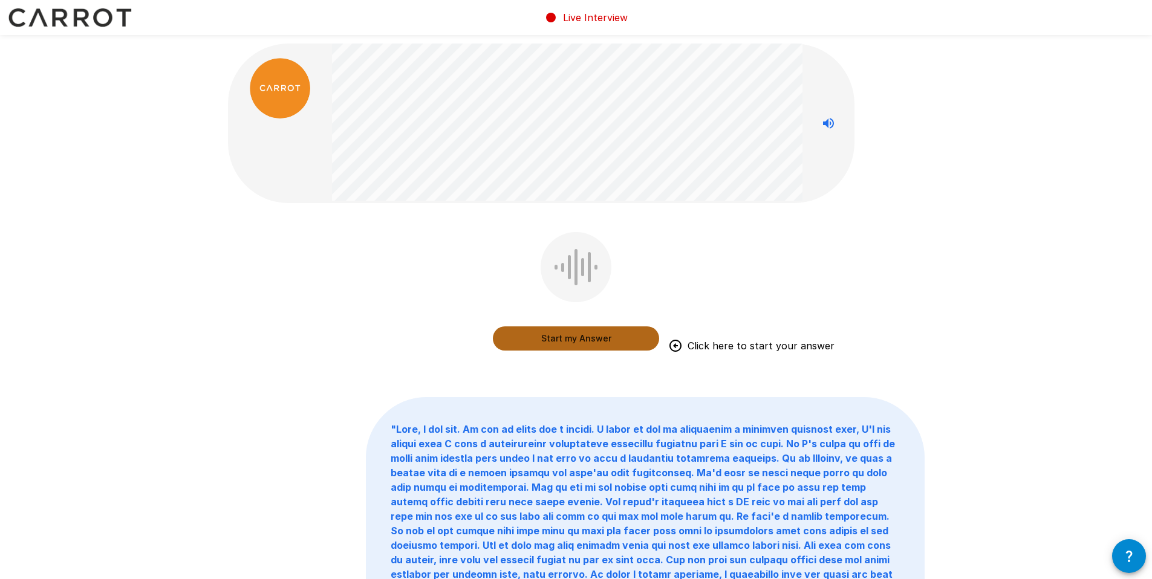
click at [542, 337] on button "Start my Answer" at bounding box center [576, 339] width 166 height 24
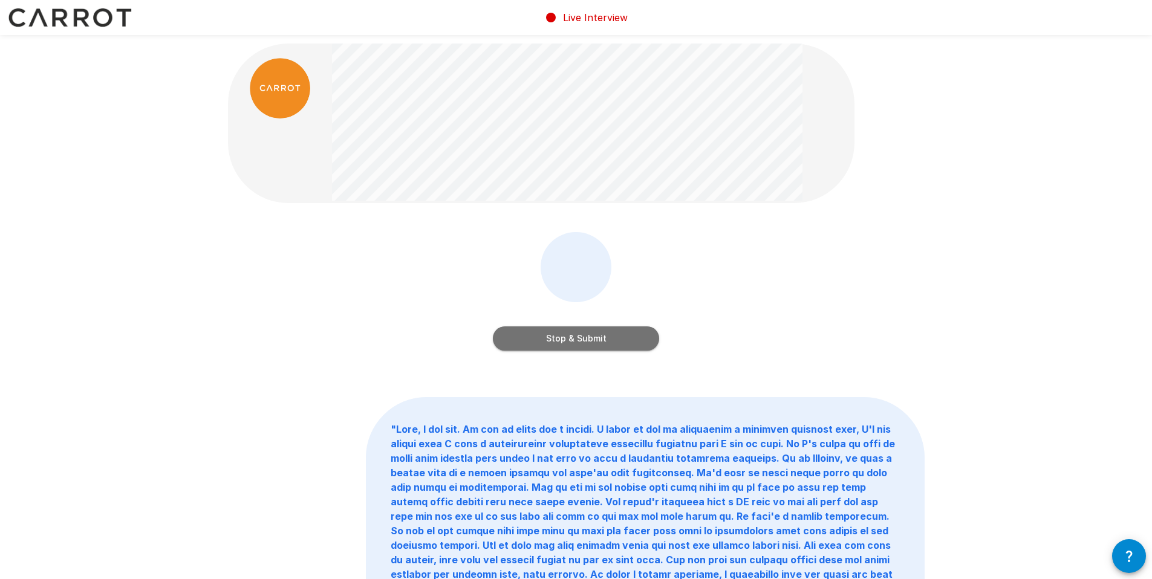
click at [541, 335] on button "Stop & Submit" at bounding box center [576, 339] width 166 height 24
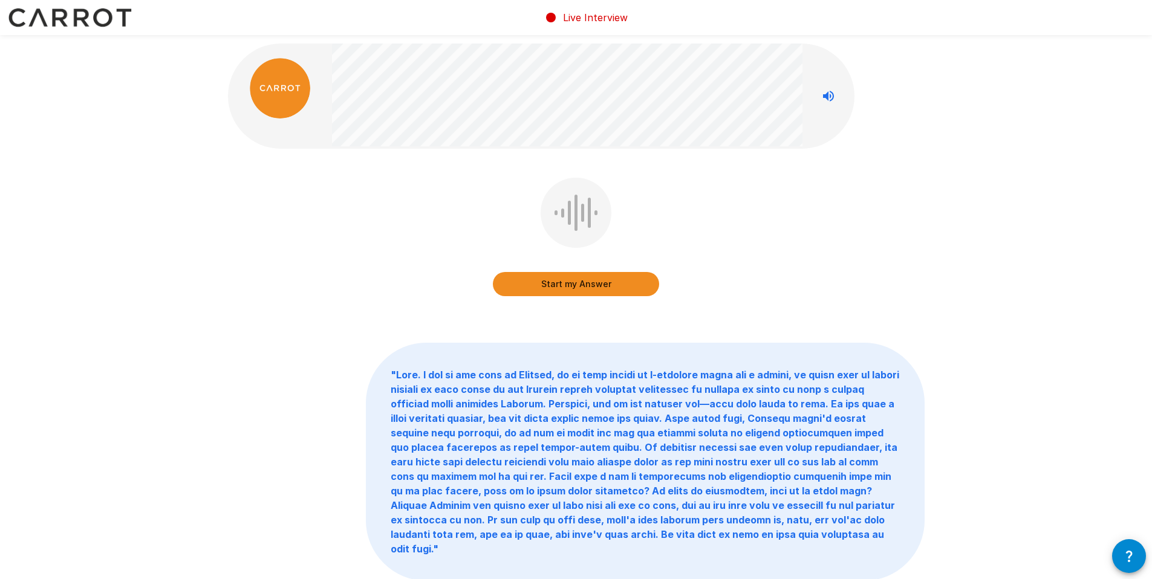
click at [562, 284] on button "Start my Answer" at bounding box center [576, 284] width 166 height 24
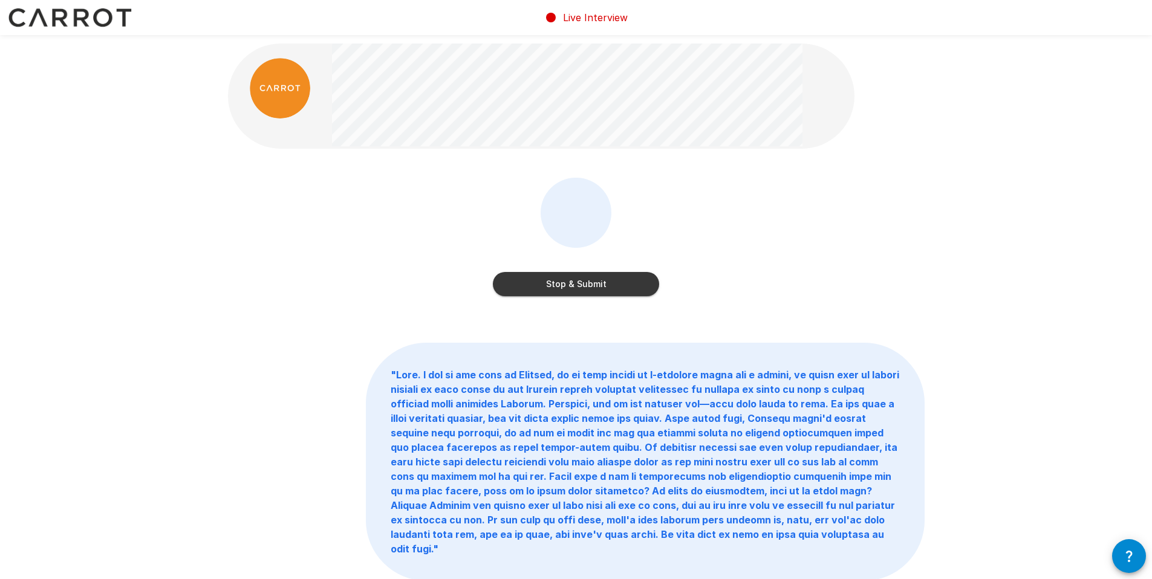
click at [562, 284] on button "Stop & Submit" at bounding box center [576, 284] width 166 height 24
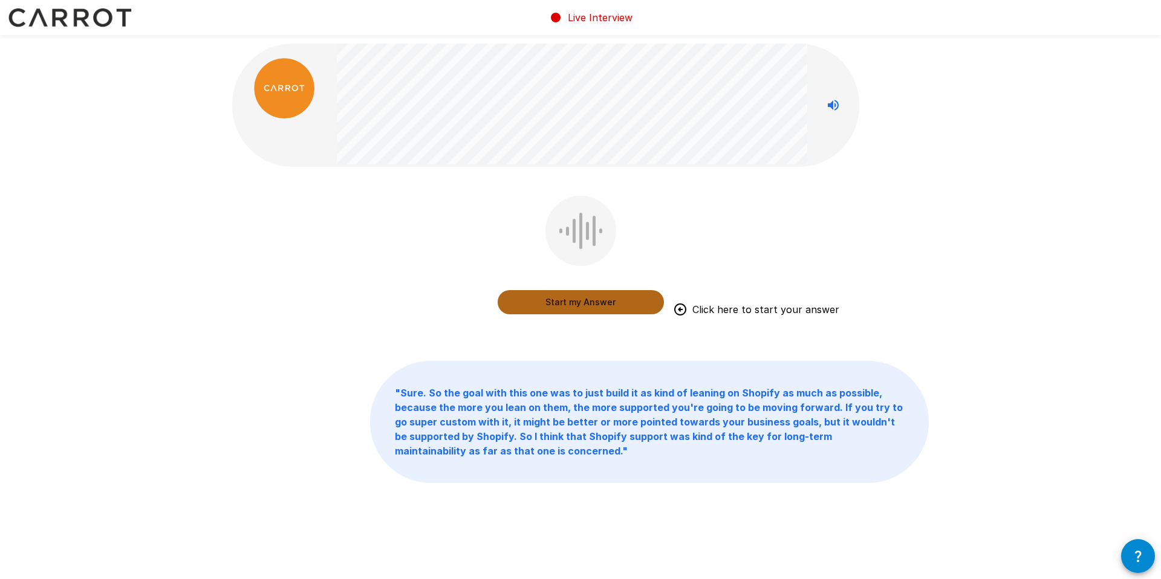
click at [565, 300] on button "Start my Answer" at bounding box center [581, 302] width 166 height 24
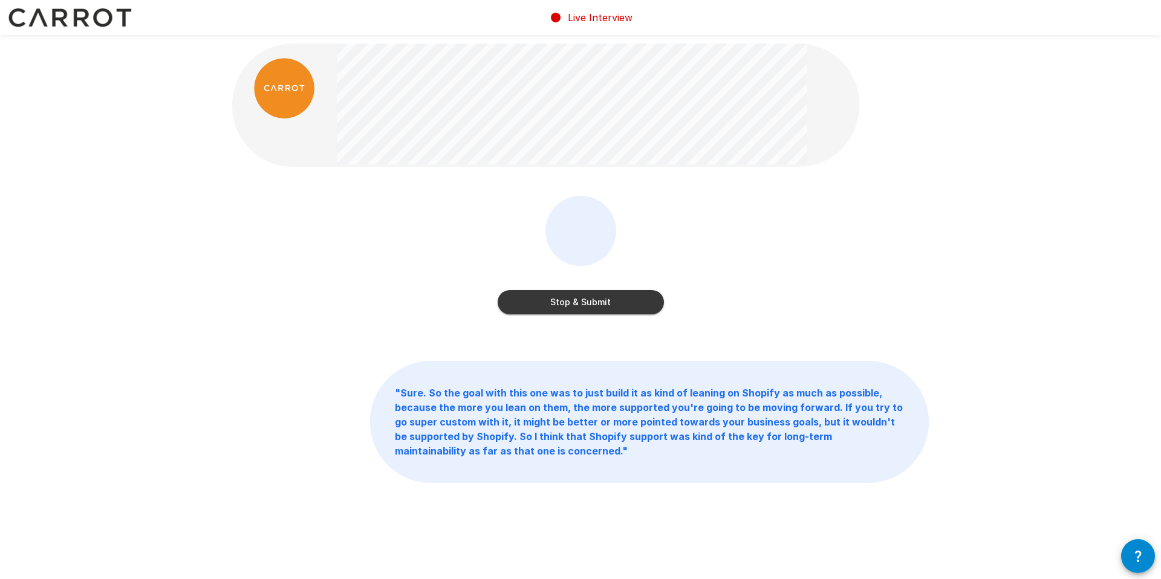
click at [565, 300] on button "Stop & Submit" at bounding box center [581, 302] width 166 height 24
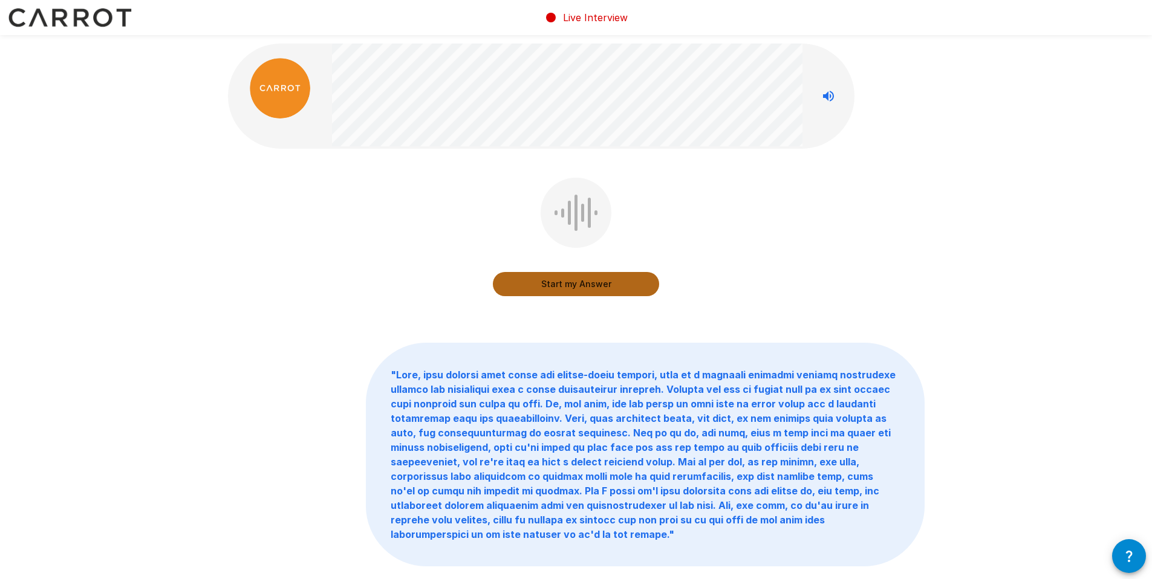
click at [564, 285] on button "Start my Answer" at bounding box center [576, 284] width 166 height 24
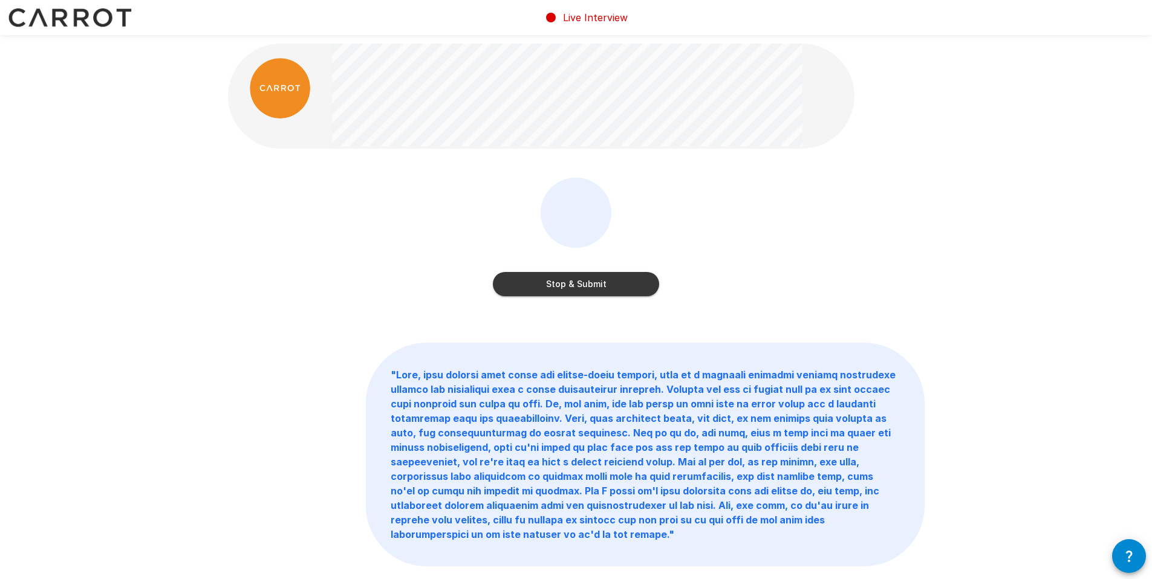
click at [564, 285] on button "Stop & Submit" at bounding box center [576, 284] width 166 height 24
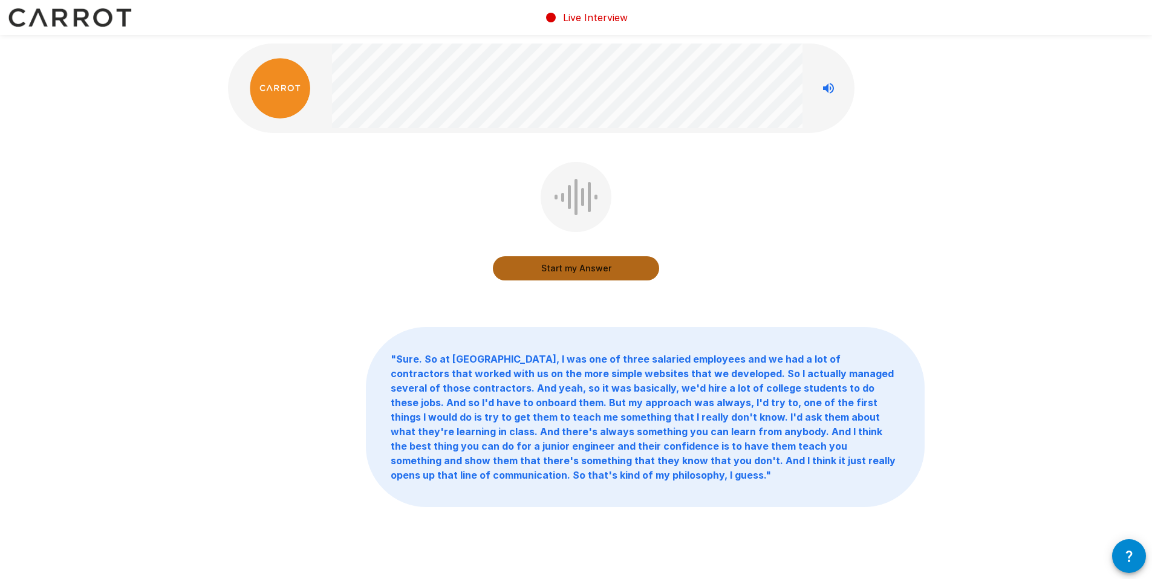
click at [576, 269] on button "Start my Answer" at bounding box center [576, 268] width 166 height 24
click at [576, 269] on button "Stop & Submit" at bounding box center [576, 268] width 166 height 24
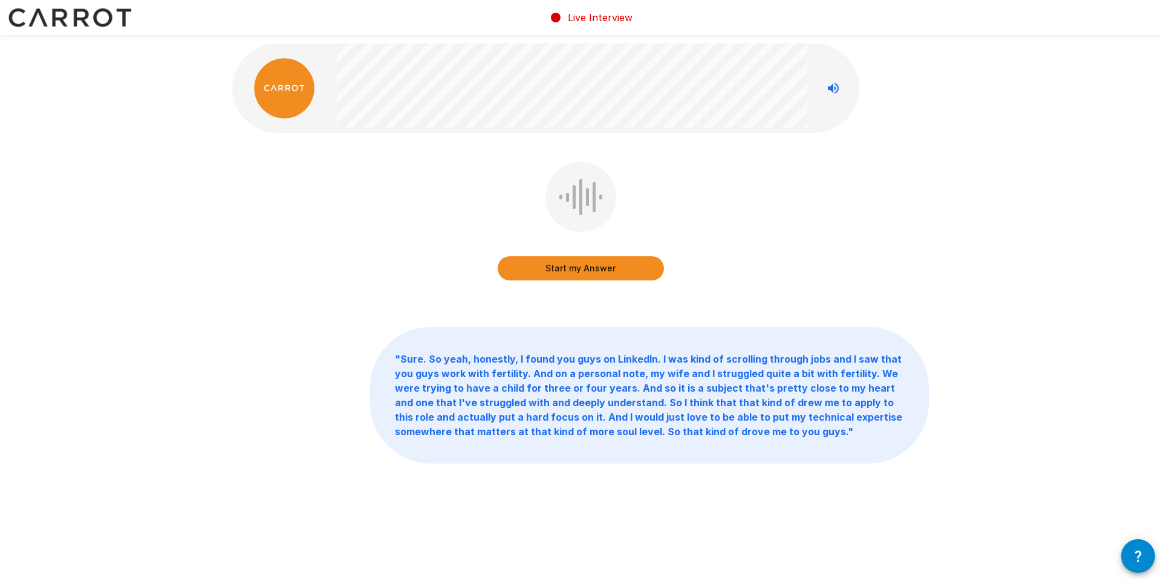
click at [576, 269] on button "Start my Answer" at bounding box center [581, 268] width 166 height 24
click at [576, 269] on button "Stop & Submit" at bounding box center [581, 268] width 166 height 24
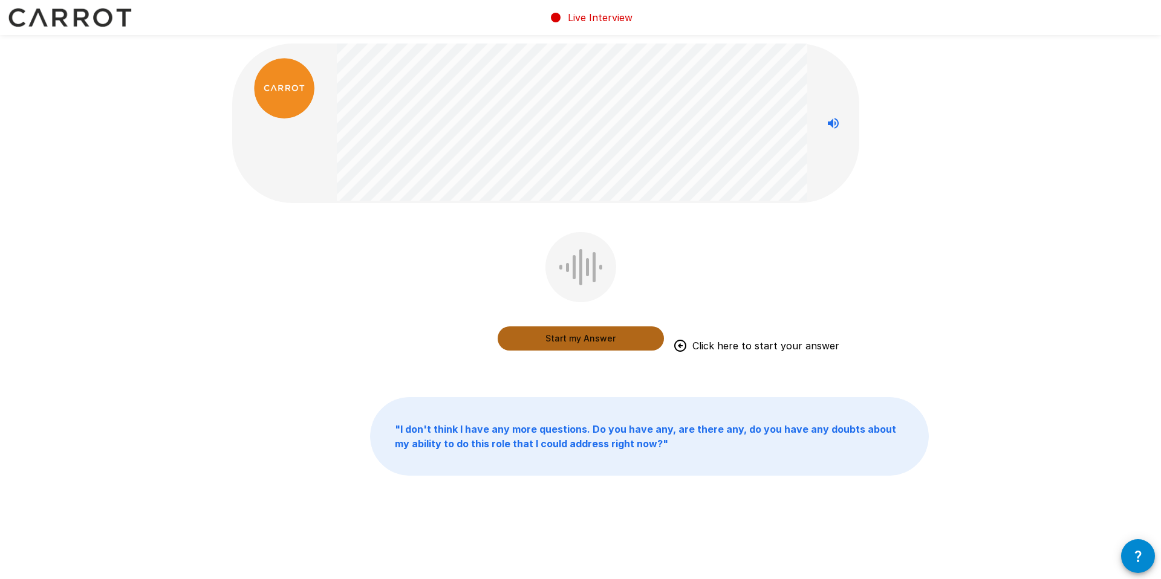
click at [588, 342] on button "Start my Answer" at bounding box center [581, 339] width 166 height 24
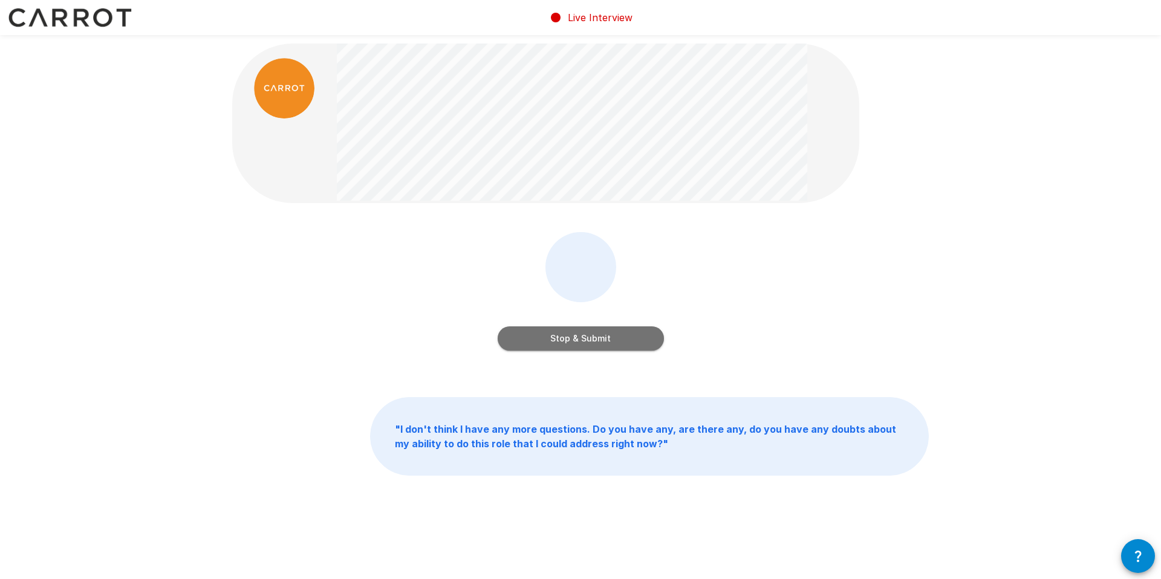
click at [585, 337] on button "Stop & Submit" at bounding box center [581, 339] width 166 height 24
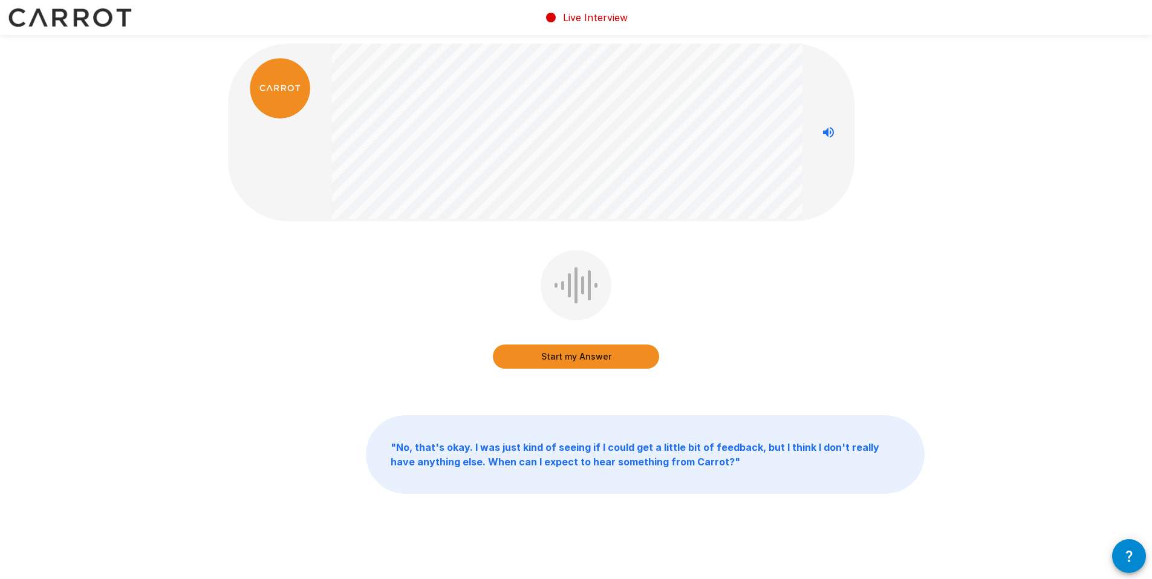
click at [580, 352] on button "Start my Answer" at bounding box center [576, 357] width 166 height 24
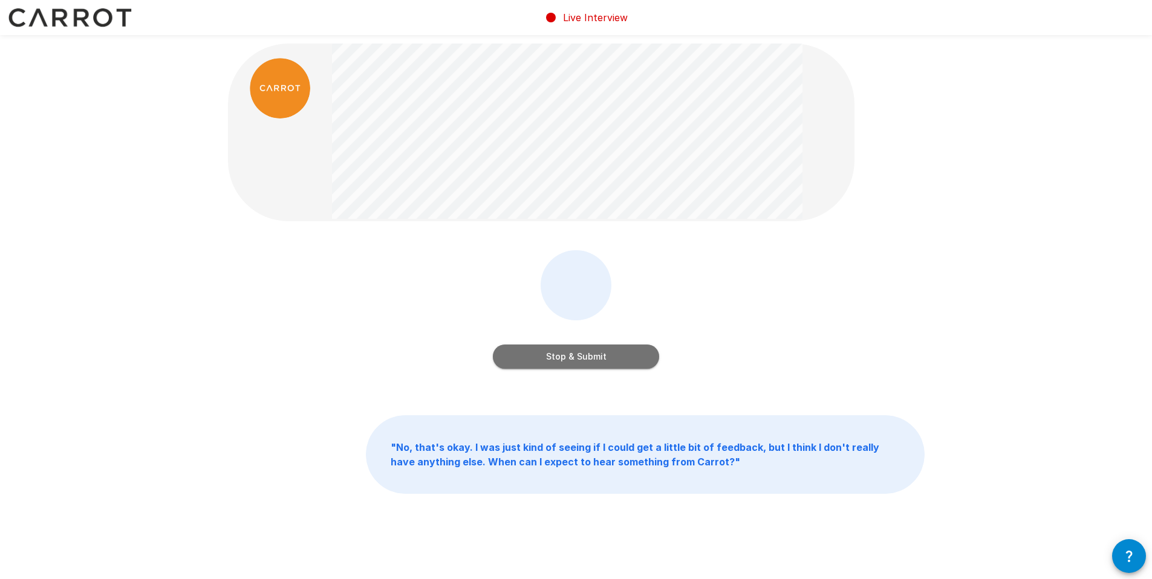
click at [580, 352] on button "Stop & Submit" at bounding box center [576, 357] width 166 height 24
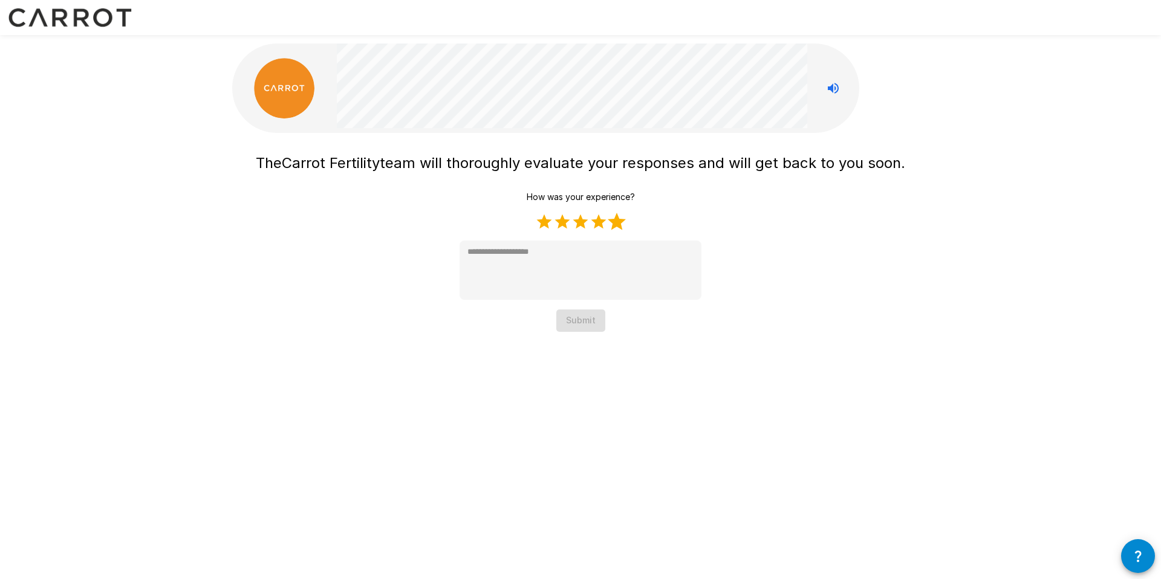
click at [617, 220] on label "5 Stars" at bounding box center [617, 222] width 18 height 18
type textarea "*"
click at [597, 316] on button "Submit" at bounding box center [580, 321] width 49 height 22
